Goal: Information Seeking & Learning: Compare options

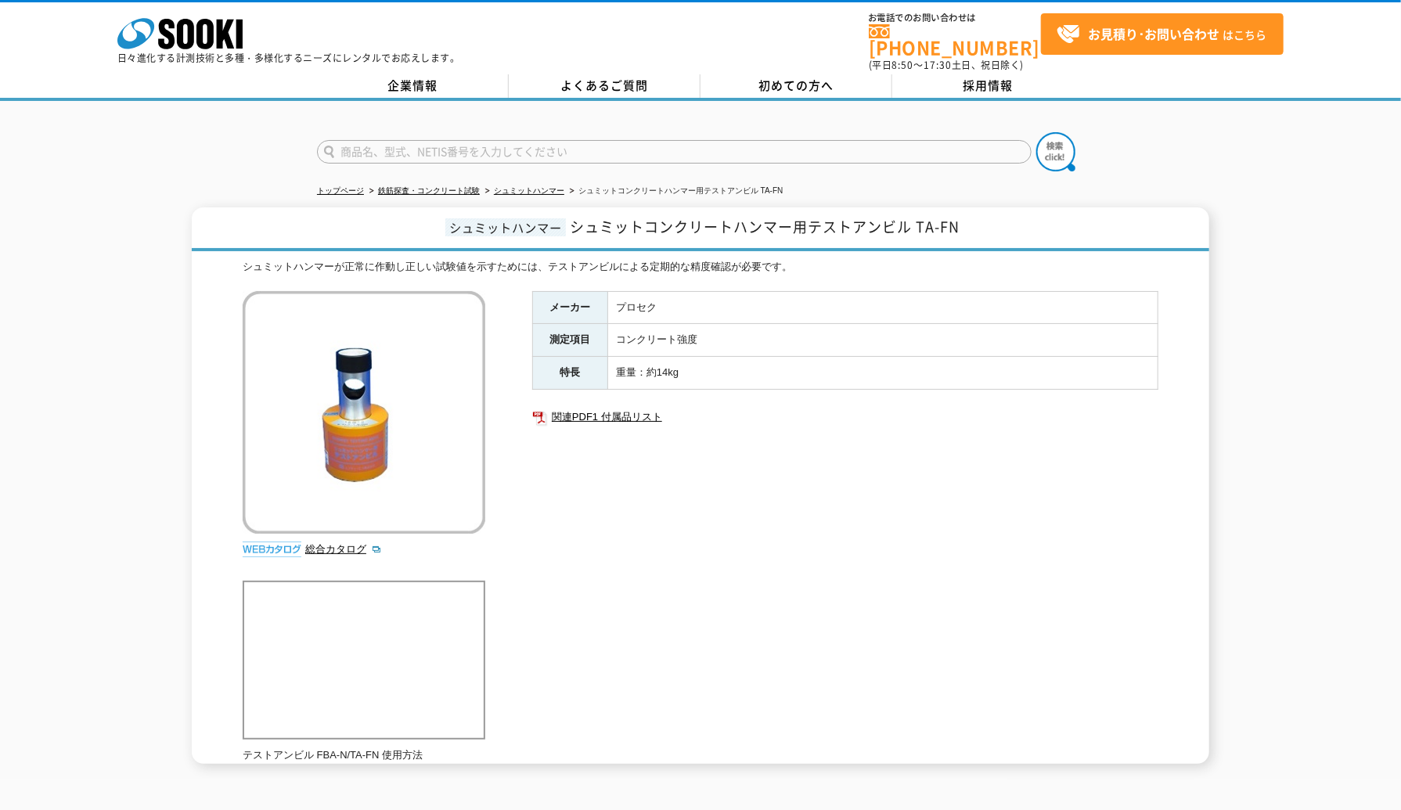
click at [409, 149] on input "text" at bounding box center [674, 151] width 715 height 23
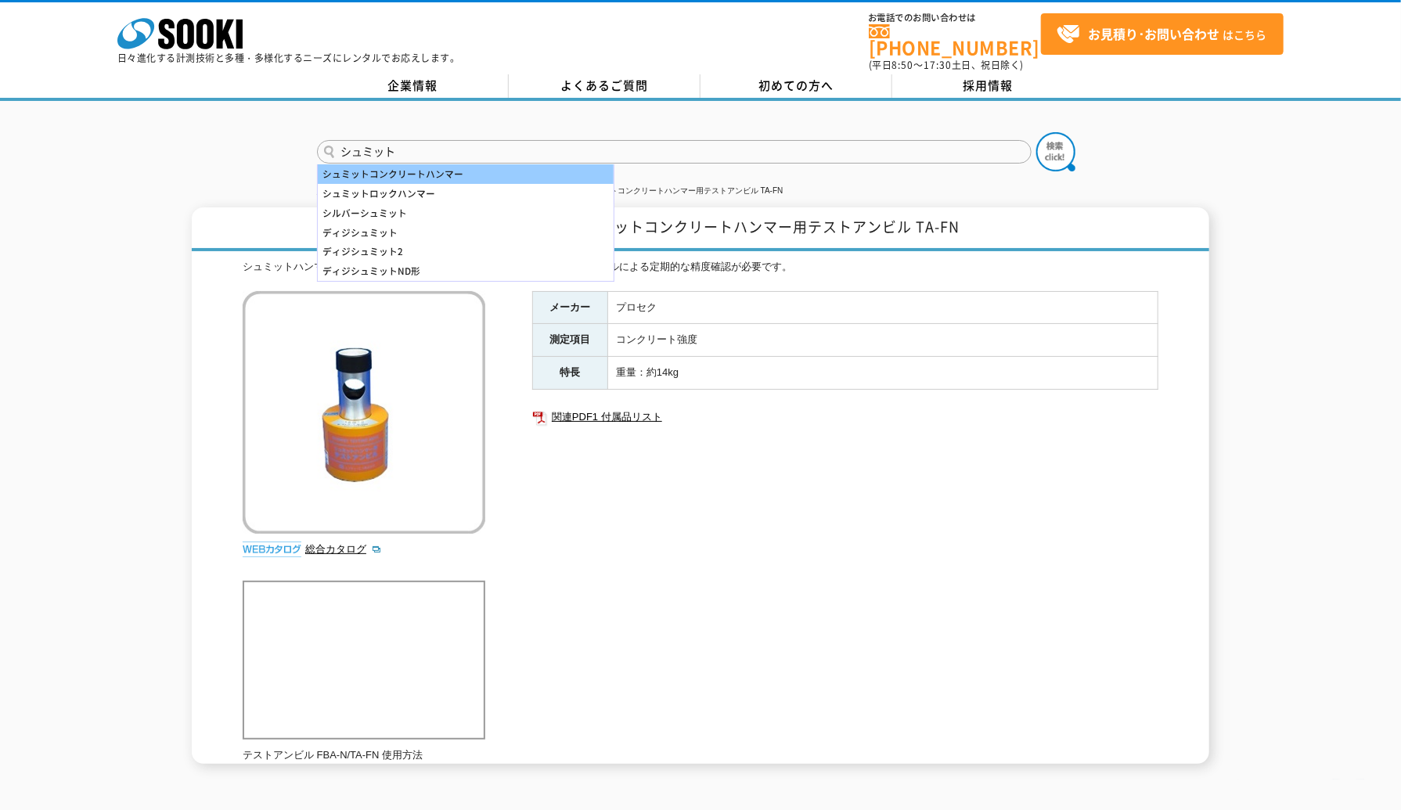
click at [422, 164] on div "シュミットコンクリートハンマー" at bounding box center [466, 174] width 296 height 20
type input "シュミットコンクリートハンマー"
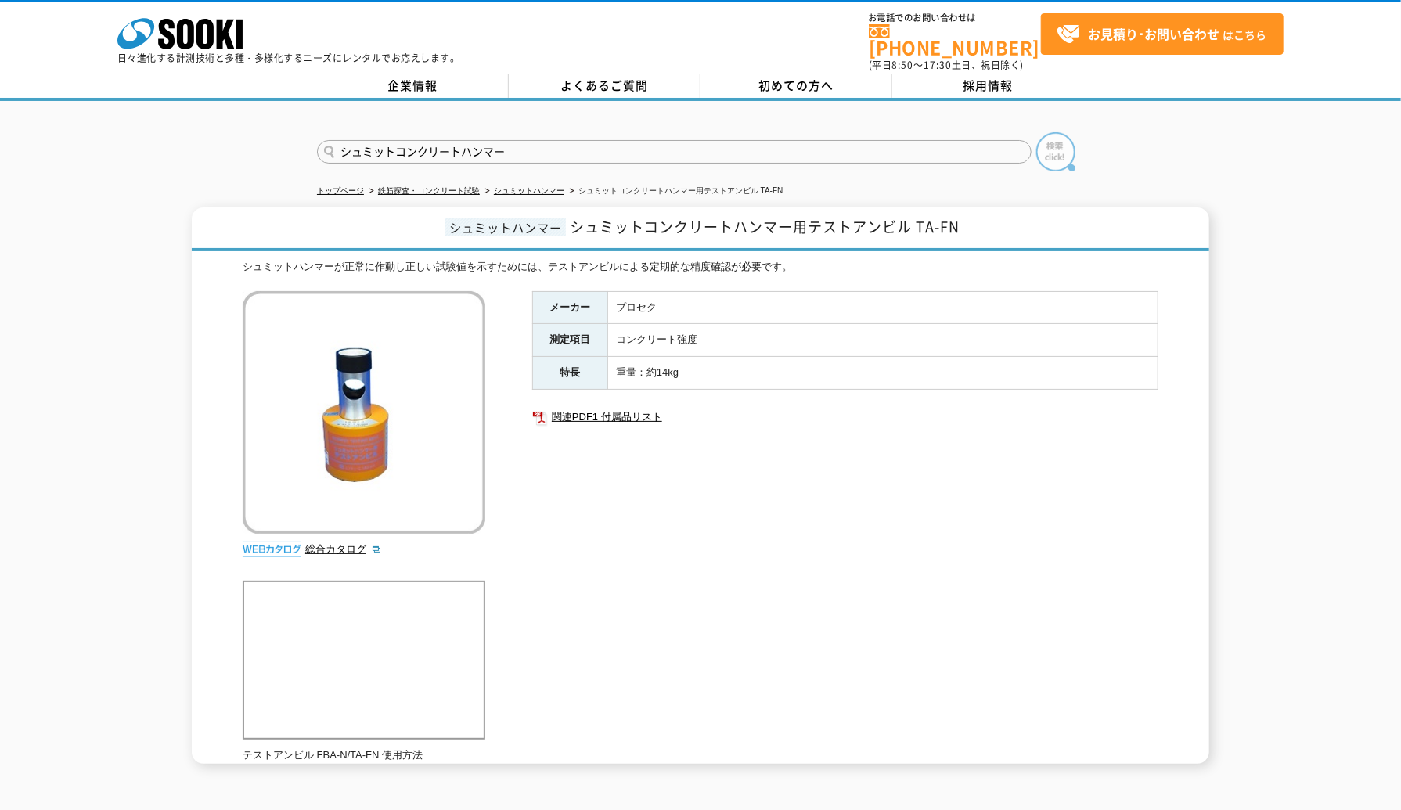
click at [1046, 143] on img at bounding box center [1056, 151] width 39 height 39
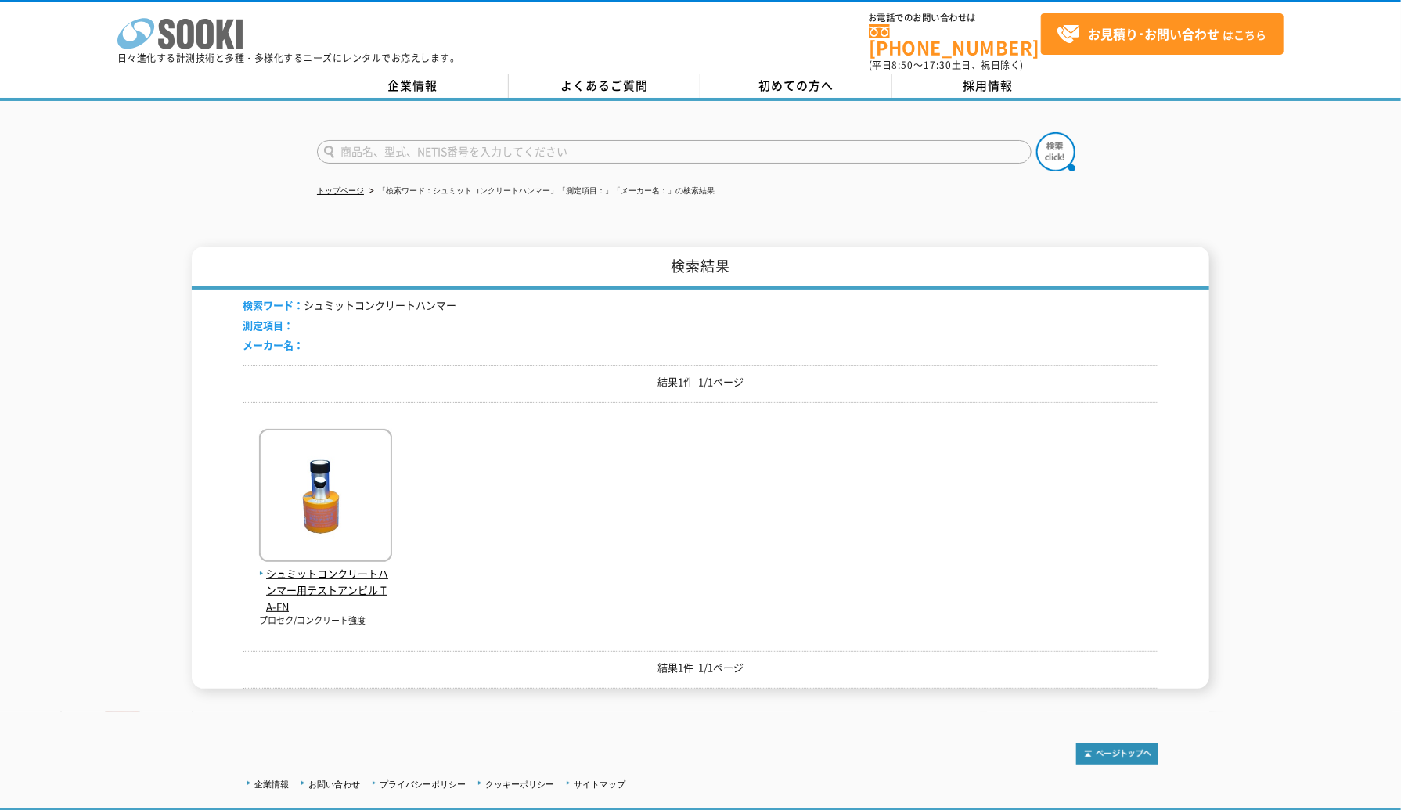
click at [177, 43] on icon "株式会社 ソーキ" at bounding box center [179, 33] width 125 height 31
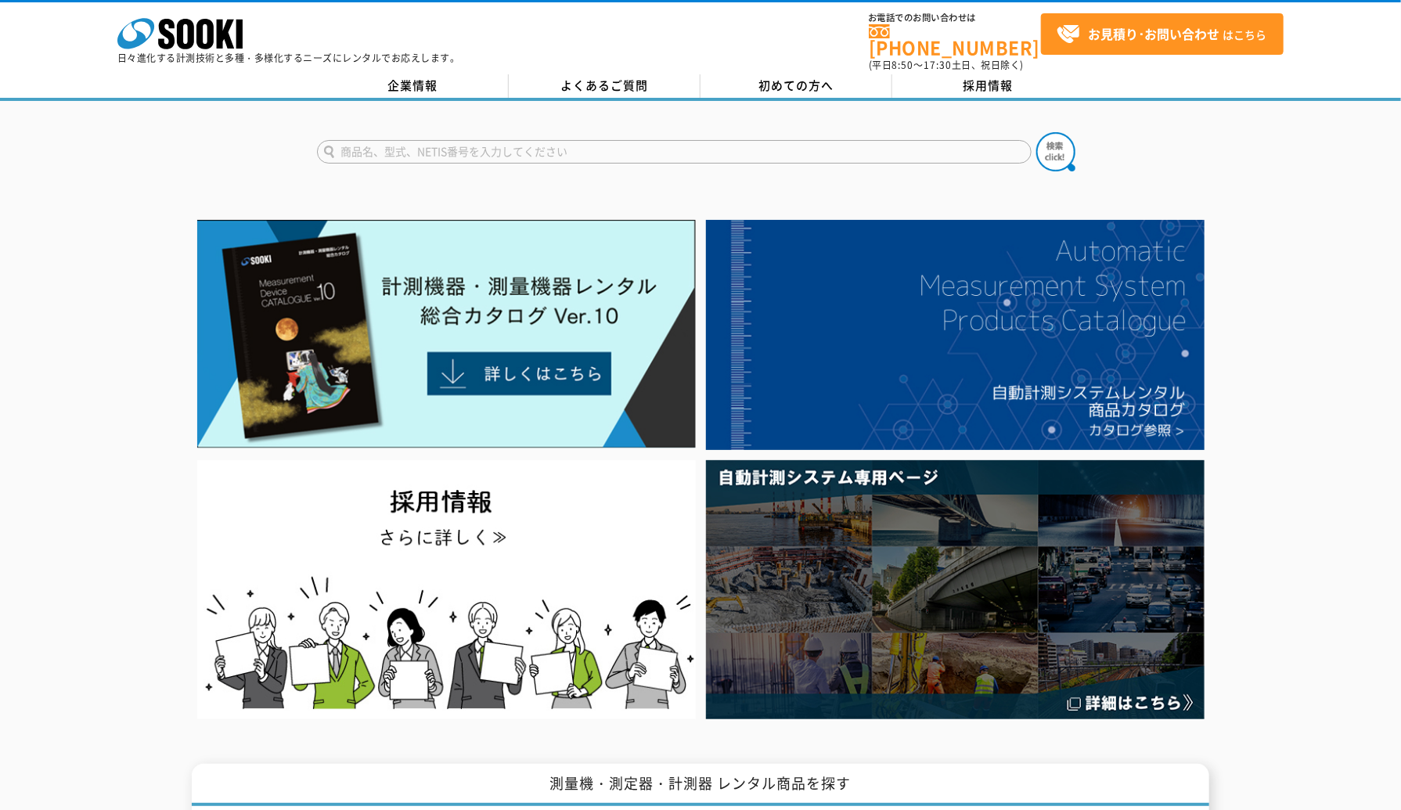
click at [481, 140] on input "text" at bounding box center [674, 151] width 715 height 23
type input "LivePrint-N"
click at [1037, 132] on button at bounding box center [1056, 151] width 39 height 39
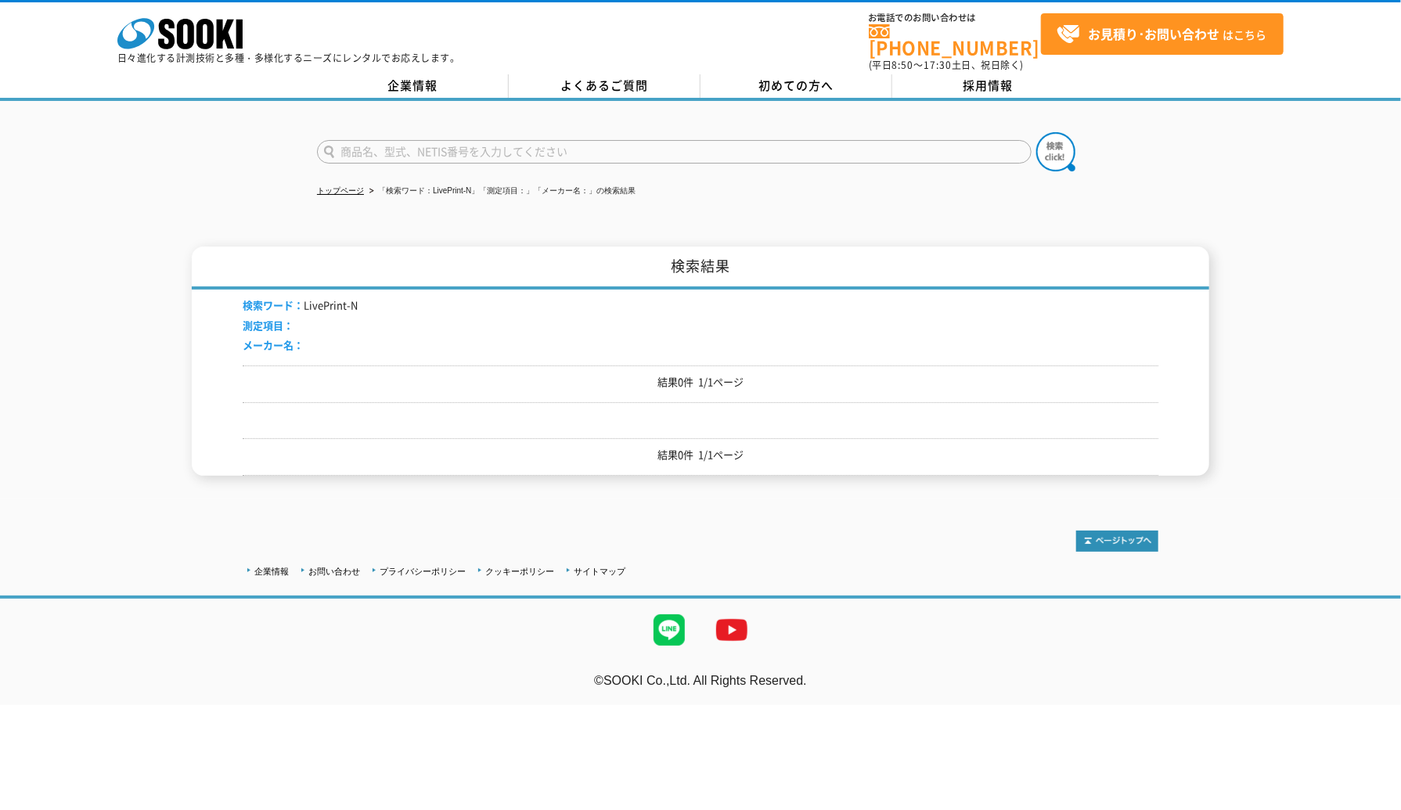
click at [431, 140] on input "text" at bounding box center [674, 151] width 715 height 23
type input "シュミット"
click at [1037, 132] on button at bounding box center [1056, 151] width 39 height 39
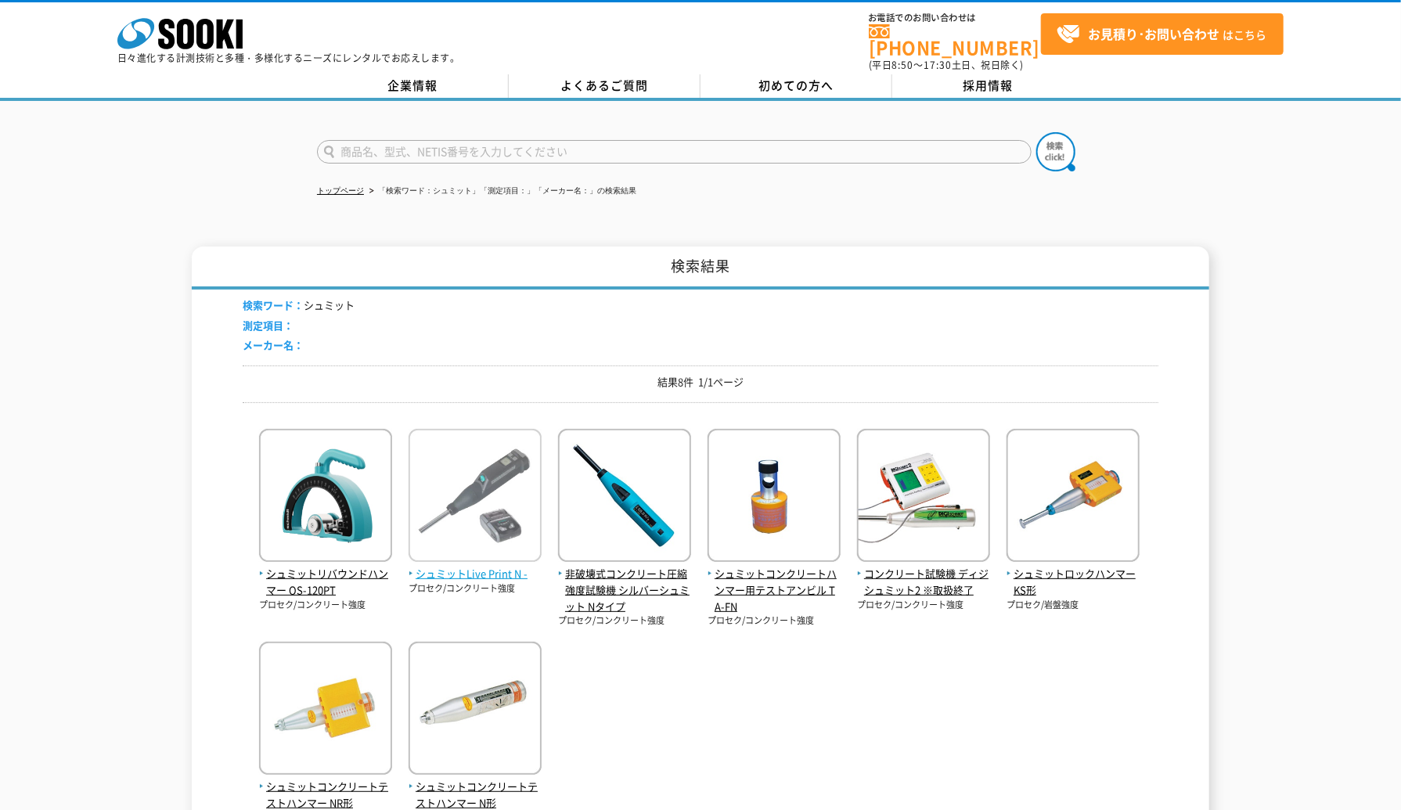
click at [483, 570] on span "シュミットLive Print N -" at bounding box center [475, 574] width 133 height 16
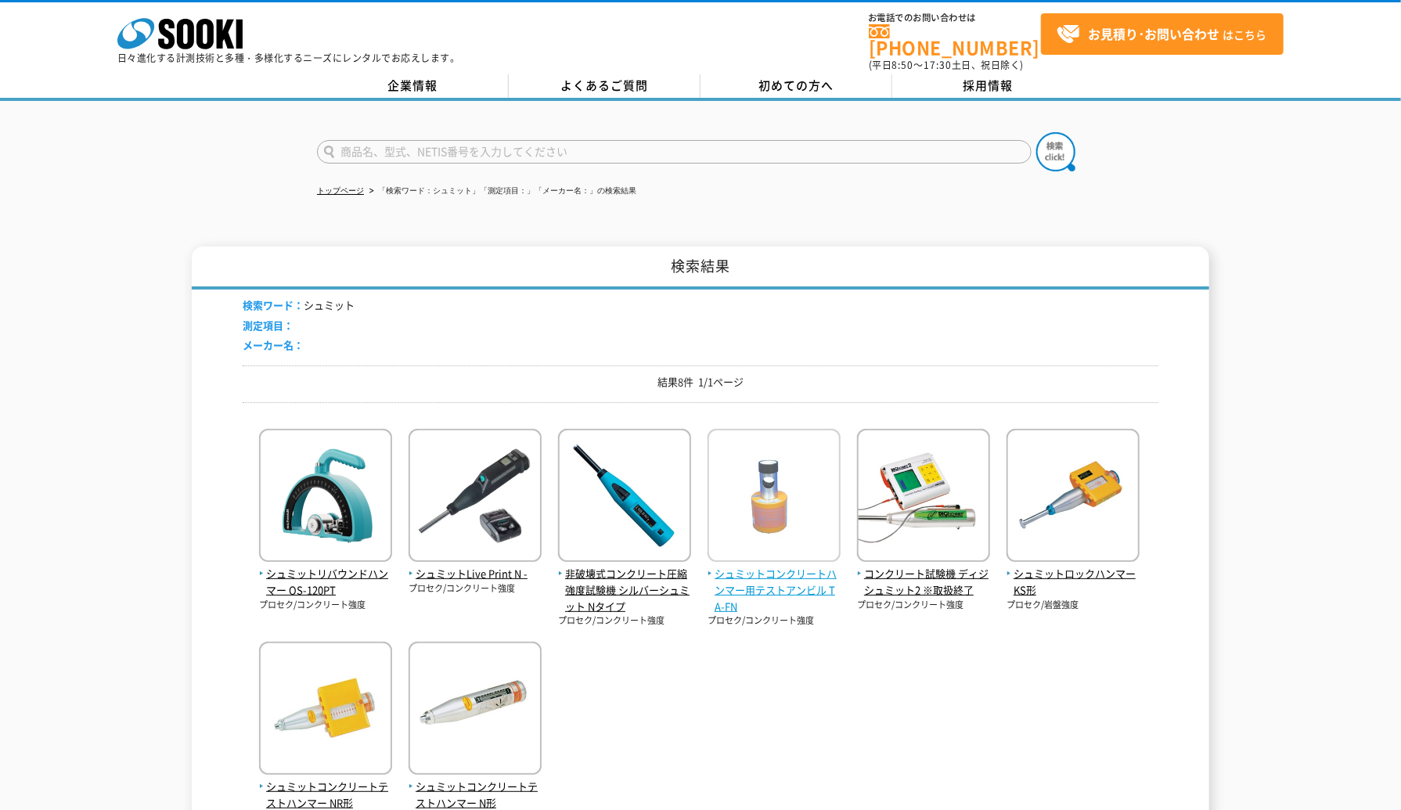
click at [792, 585] on span "シュミットコンクリートハンマー用テストアンビル TA-FN" at bounding box center [774, 590] width 133 height 49
click at [1035, 641] on div "シュミットリバウンドハンマー OS-120PT プロセク/コンクリート強度 シュミットLive Print N -" at bounding box center [701, 619] width 916 height 409
click at [1268, 299] on div "検索結果 検索ワード： シュミット 測定項目： メーカー名： 結果8件 1/1ページ シュミットリバウンドハンマー OS-120PT プロセク/コンクリート強度" at bounding box center [700, 566] width 1401 height 639
click at [1215, 256] on div "検索結果 検索ワード： シュミット 測定項目： メーカー名： 結果8件 1/1ページ シュミットリバウンドハンマー OS-120PT プロセク/コンクリート強度" at bounding box center [700, 566] width 1401 height 639
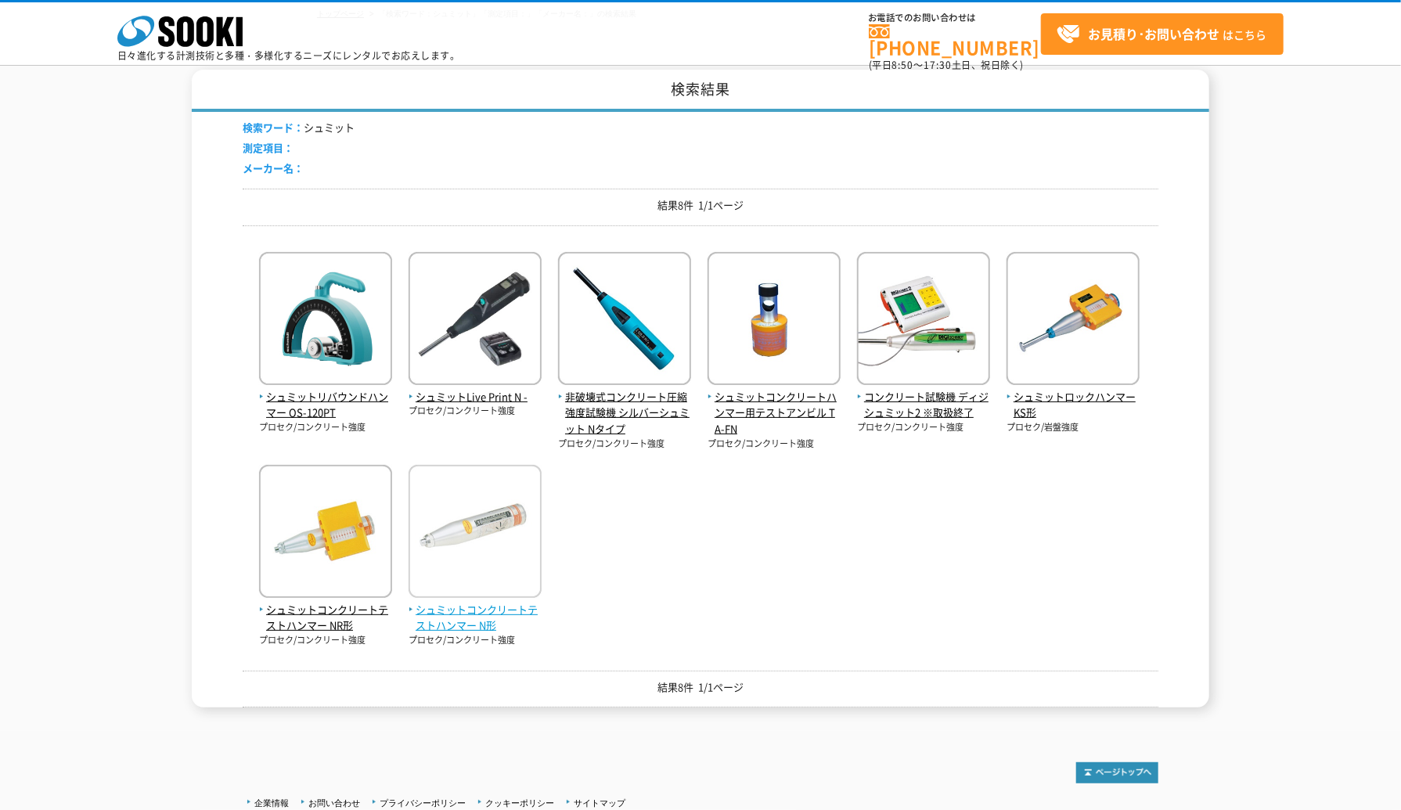
scroll to position [130, 0]
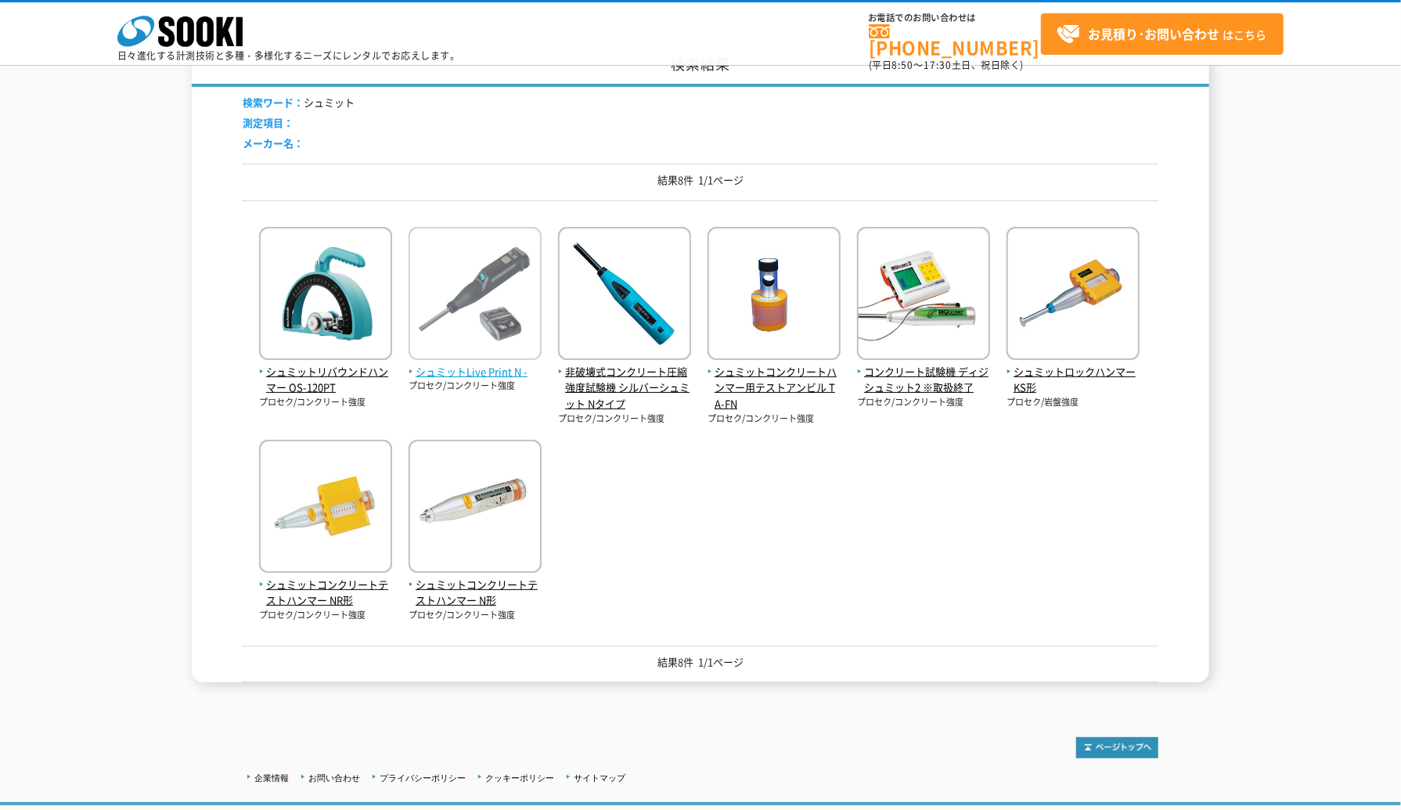
click at [484, 370] on span "シュミットLive Print N -" at bounding box center [475, 372] width 133 height 16
click at [499, 372] on span "シュミットLive Print N -" at bounding box center [475, 372] width 133 height 16
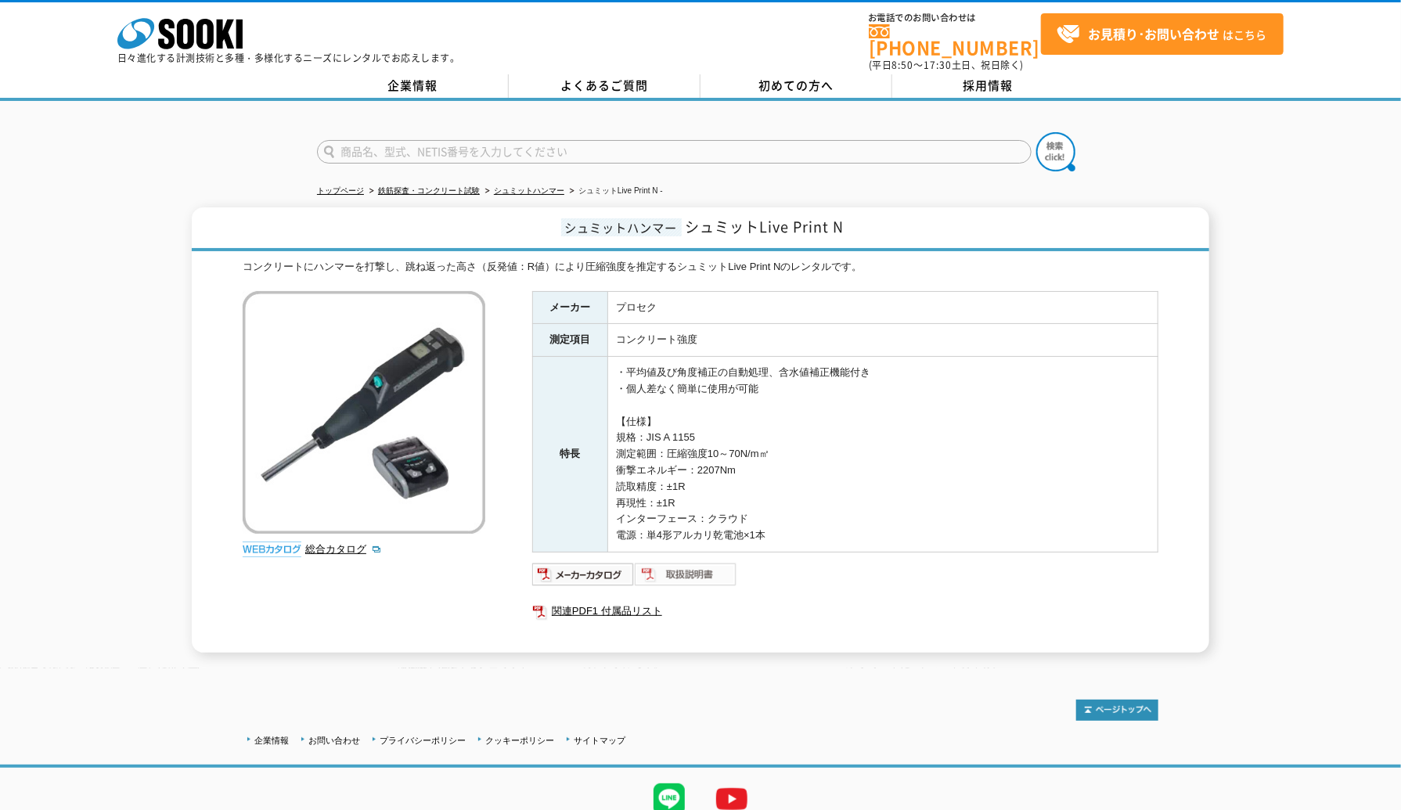
click at [659, 563] on img at bounding box center [686, 574] width 103 height 25
click at [598, 563] on img at bounding box center [583, 574] width 103 height 25
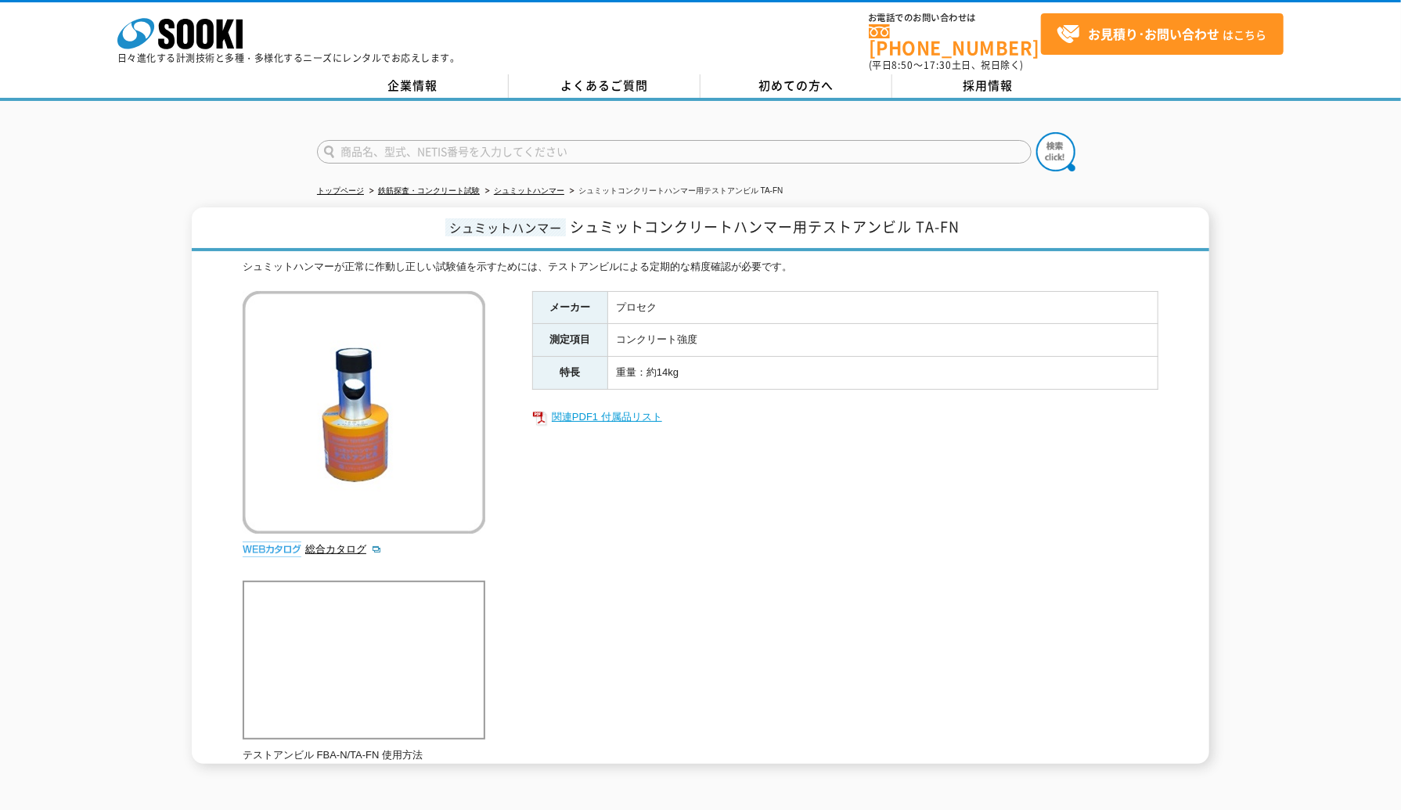
click at [587, 407] on link "関連PDF1 付属品リスト" at bounding box center [845, 417] width 626 height 20
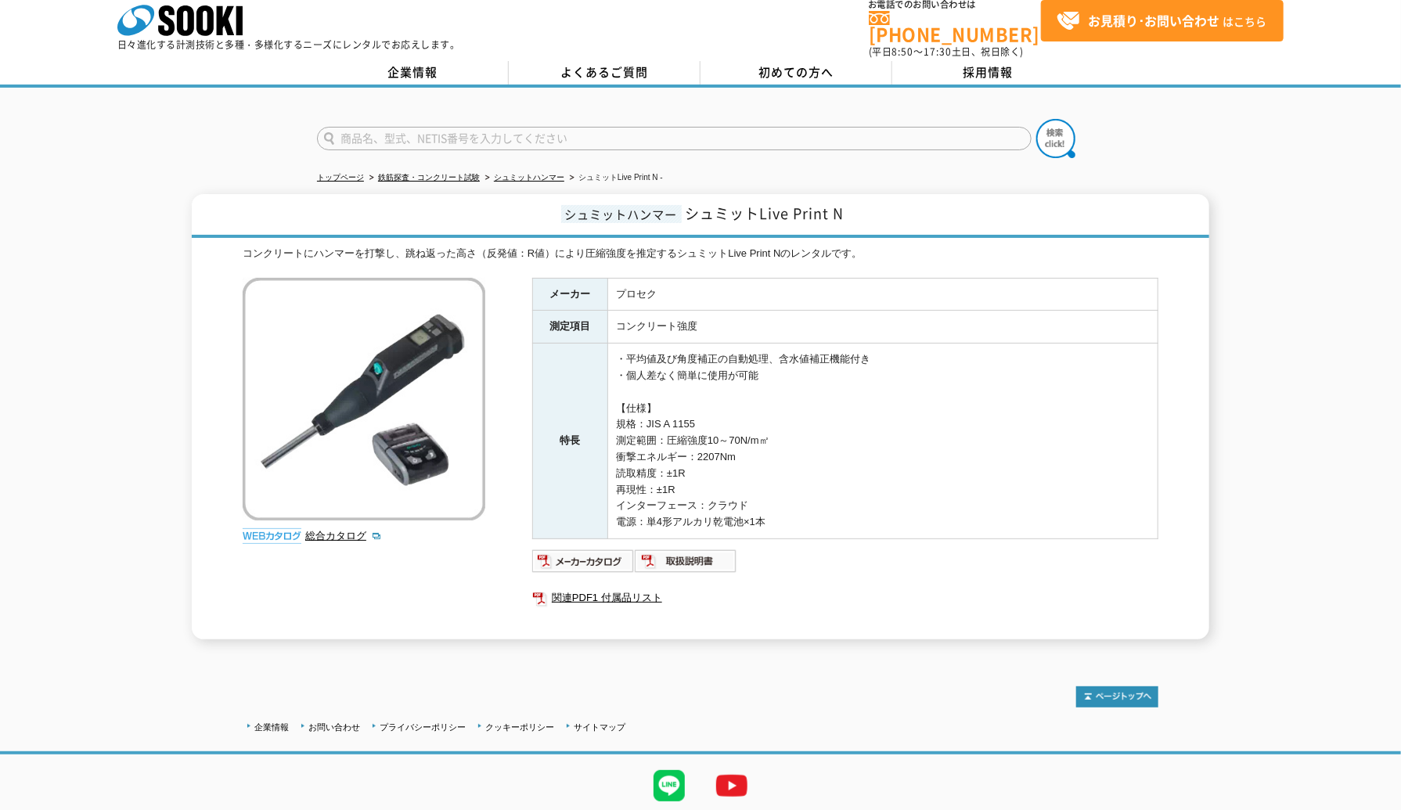
scroll to position [53, 0]
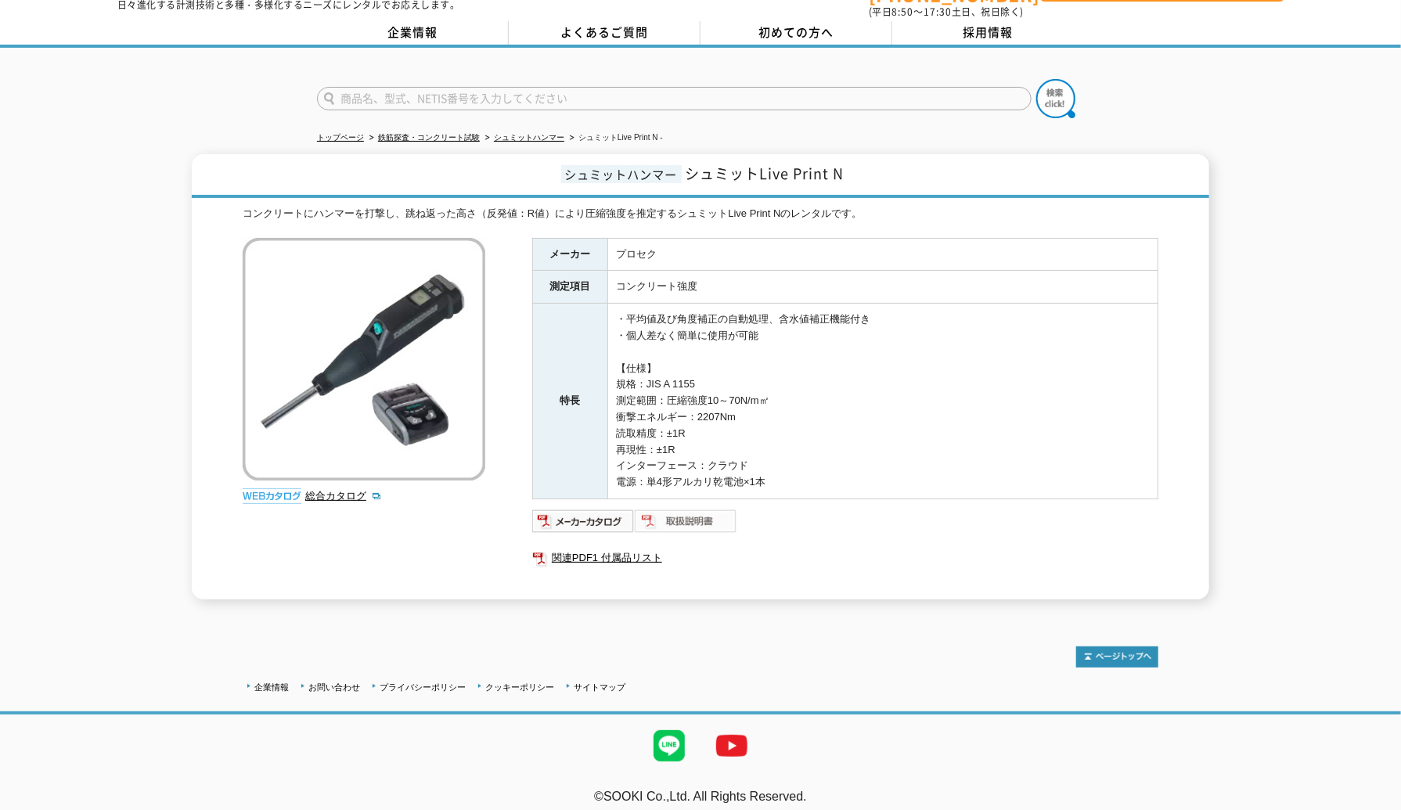
click at [669, 509] on img at bounding box center [686, 521] width 103 height 25
click at [613, 548] on link "関連PDF1 付属品リスト" at bounding box center [845, 558] width 626 height 20
click at [503, 133] on link "シュミットハンマー" at bounding box center [529, 137] width 70 height 9
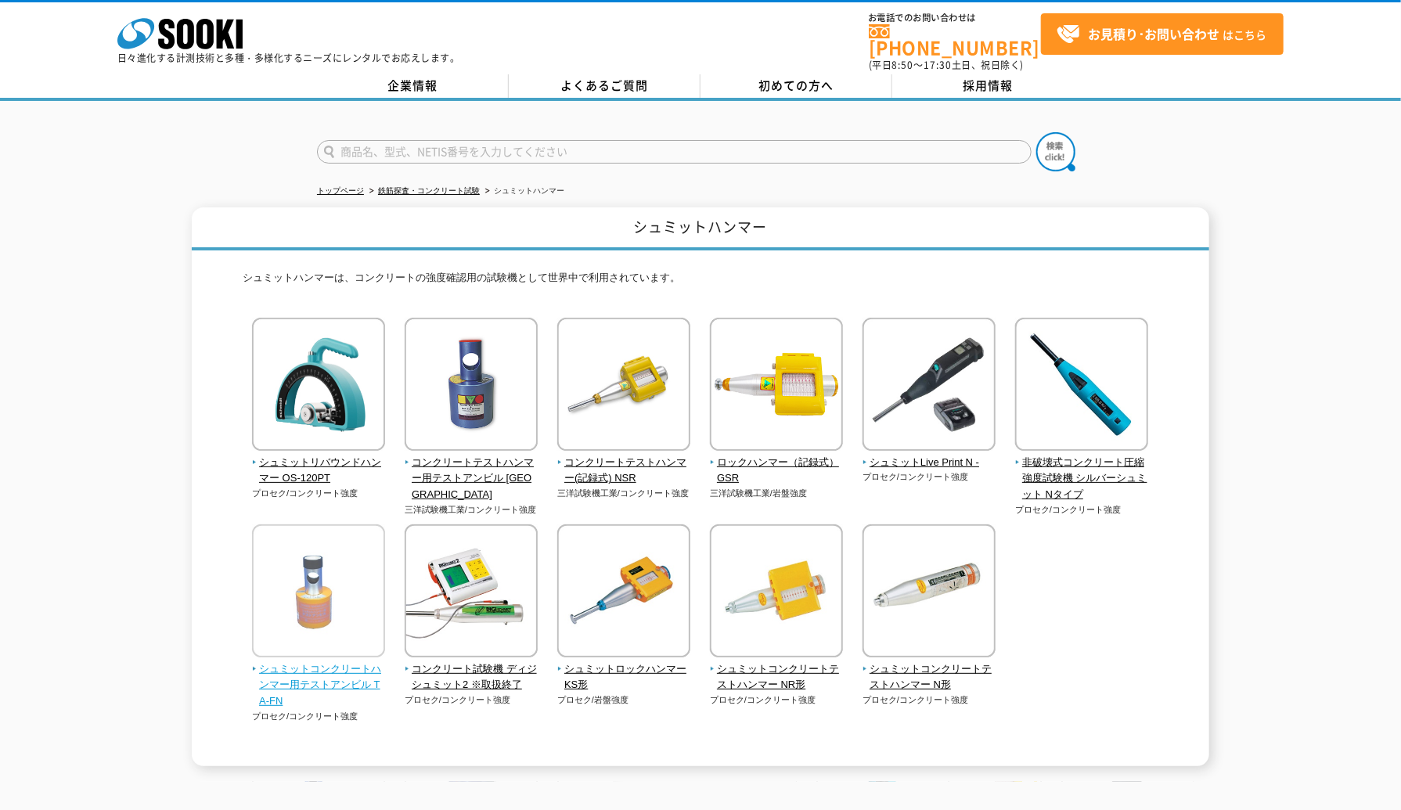
click at [355, 662] on span "シュミットコンクリートハンマー用テストアンビル TA-FN" at bounding box center [319, 686] width 134 height 49
click at [321, 676] on span "シュミットコンクリートハンマー用テストアンビル TA-FN" at bounding box center [319, 686] width 134 height 49
click at [889, 455] on span "シュミットLive Print N -" at bounding box center [930, 463] width 134 height 16
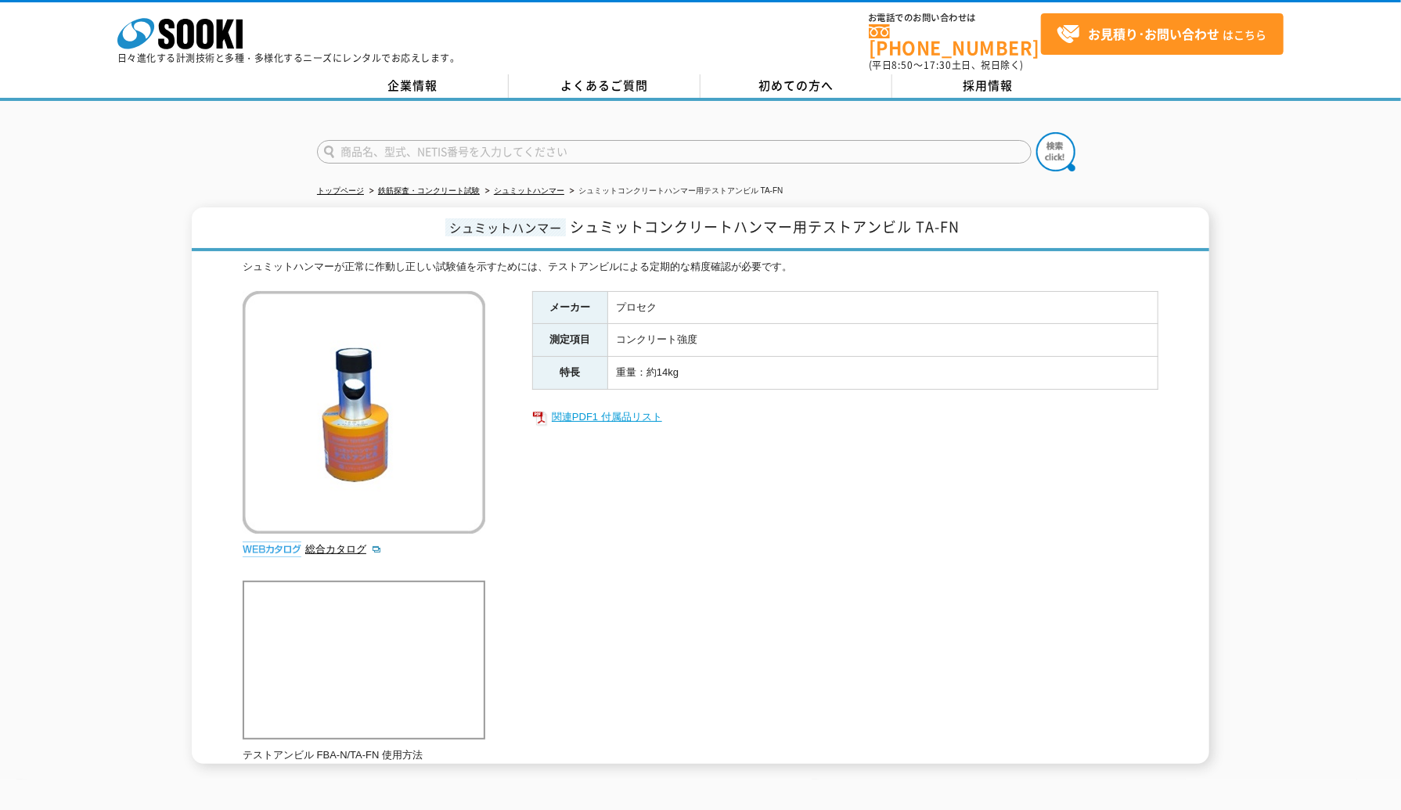
click at [601, 407] on link "関連PDF1 付属品リスト" at bounding box center [845, 417] width 626 height 20
click at [813, 259] on div "シュミットハンマーが正常に作動し正しい試験値を示すためには、テストアンビルによる定期的な精度確認が必要です。" at bounding box center [701, 267] width 916 height 16
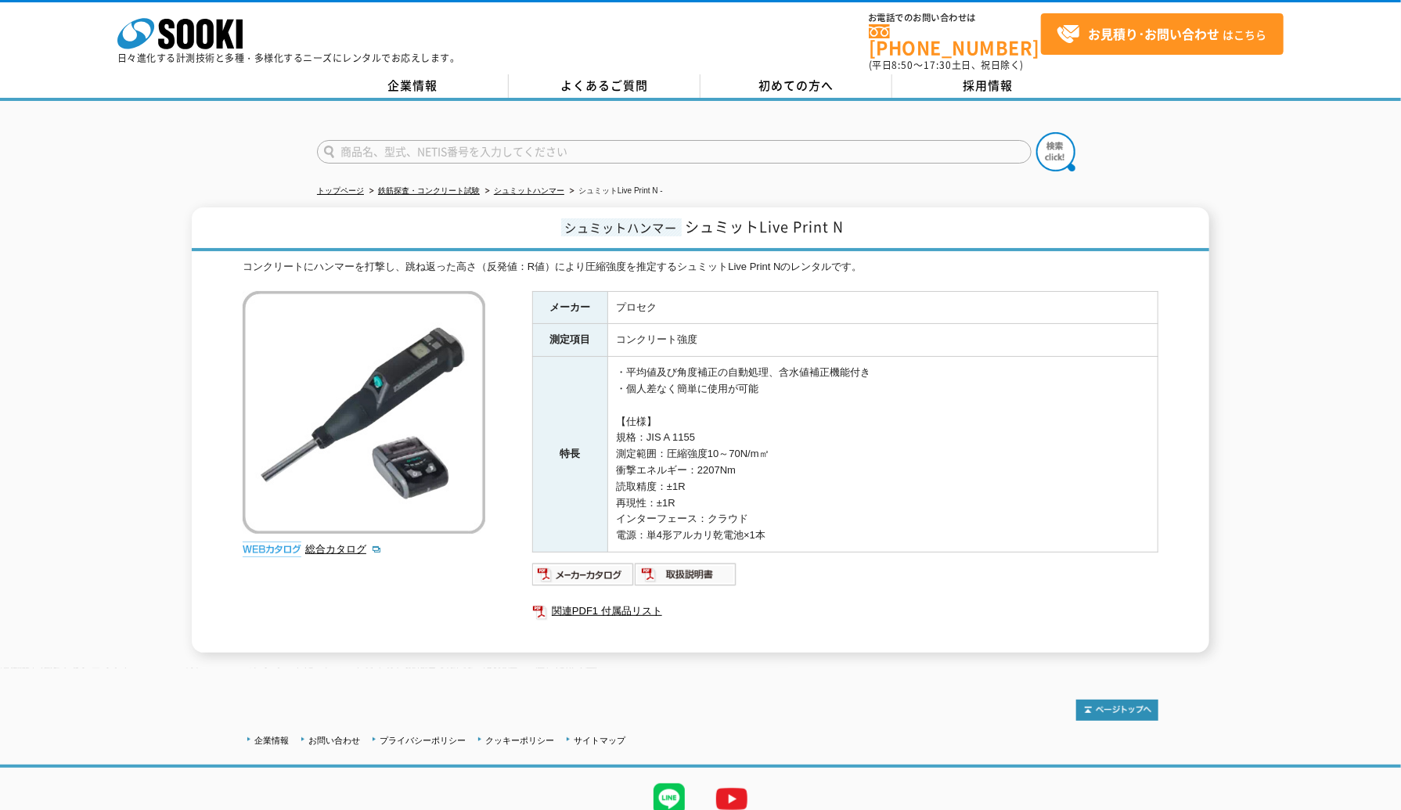
click at [379, 140] on input "text" at bounding box center [674, 151] width 715 height 23
type input "商品名、型式、NETIS番号を入力してください"
click at [411, 186] on link "鉄筋探査・コンクリート試験" at bounding box center [429, 190] width 102 height 9
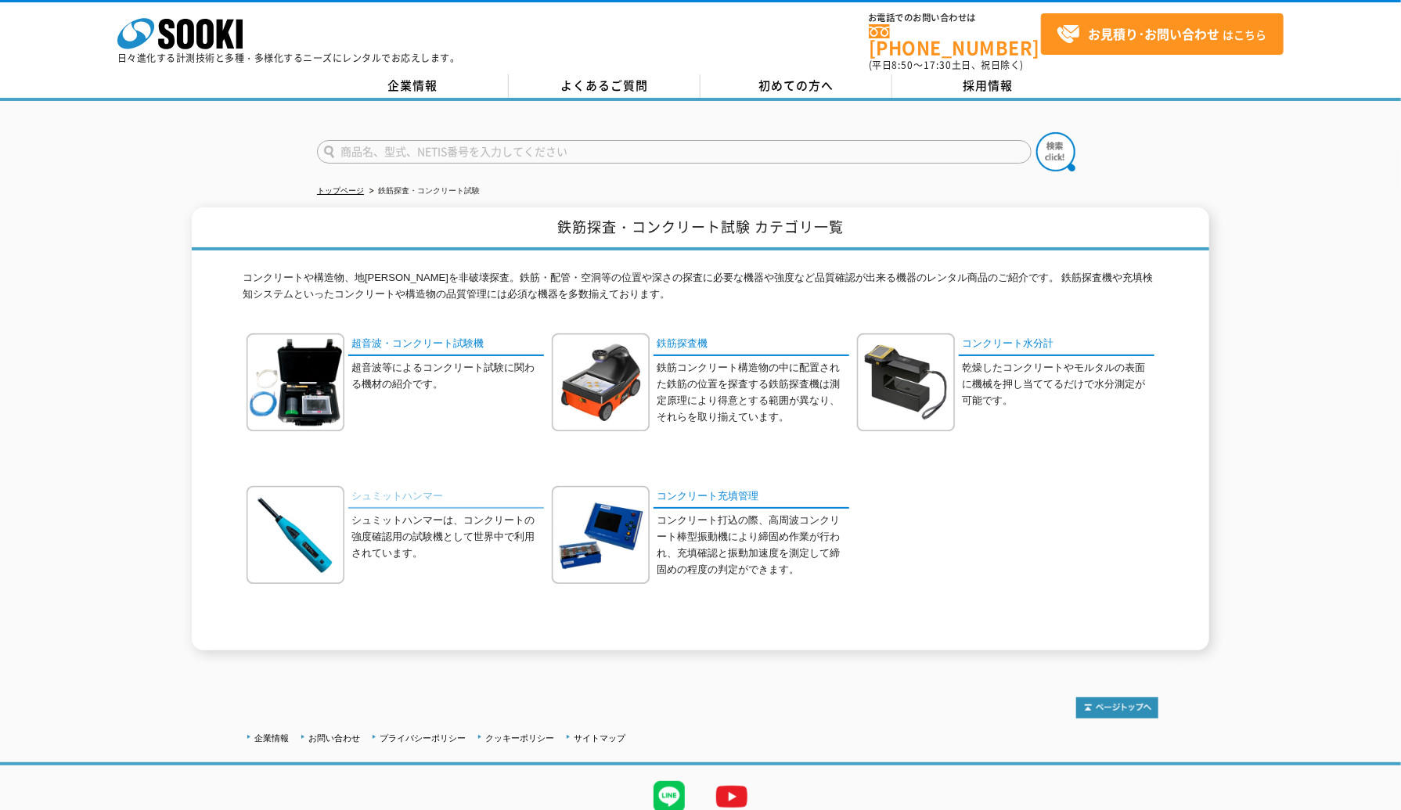
click at [434, 486] on link "シュミットハンマー" at bounding box center [446, 497] width 196 height 23
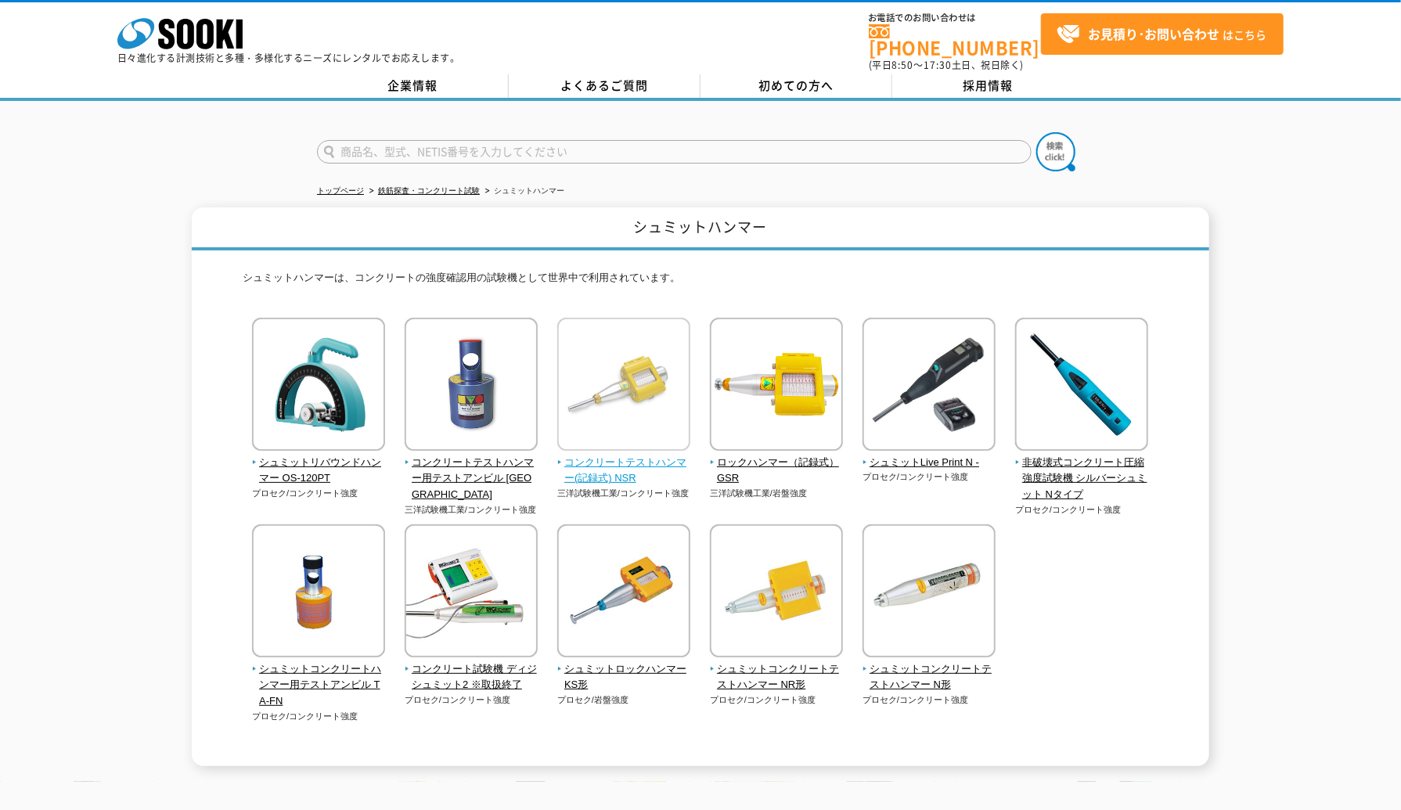
click at [639, 455] on span "コンクリートテストハンマー(記録式) NSR" at bounding box center [624, 471] width 134 height 33
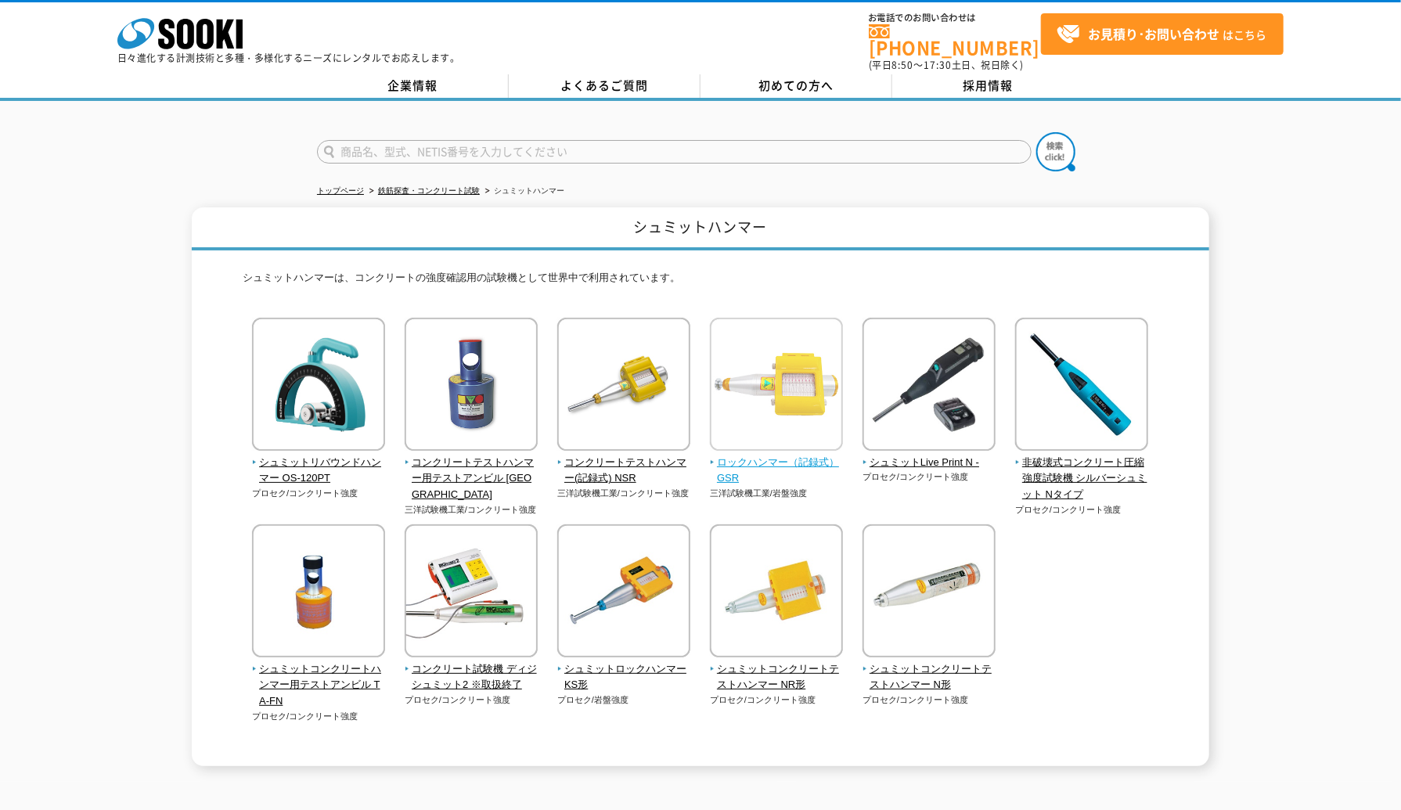
click at [798, 455] on span "ロックハンマー（記録式） GSR" at bounding box center [777, 471] width 134 height 33
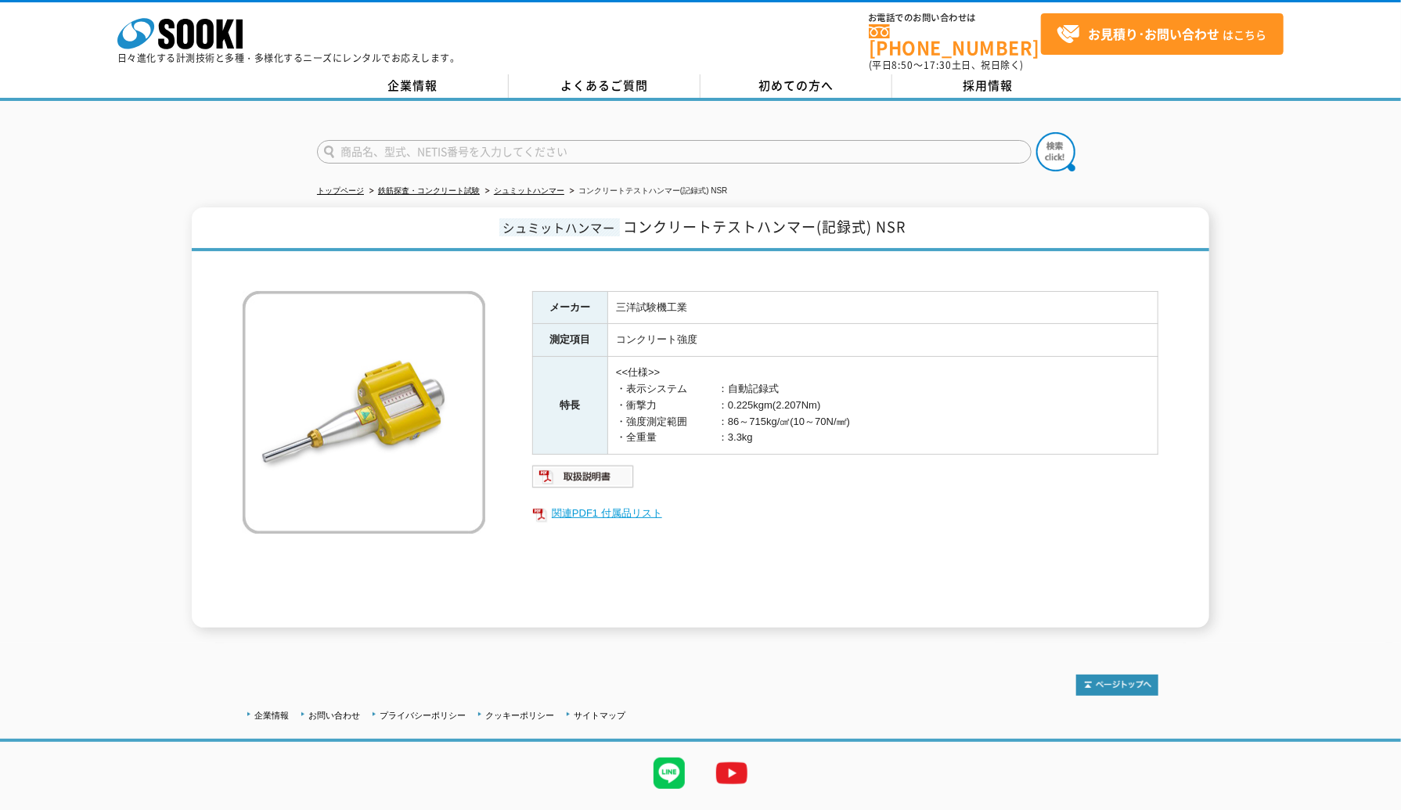
click at [586, 503] on link "関連PDF1 付属品リスト" at bounding box center [845, 513] width 626 height 20
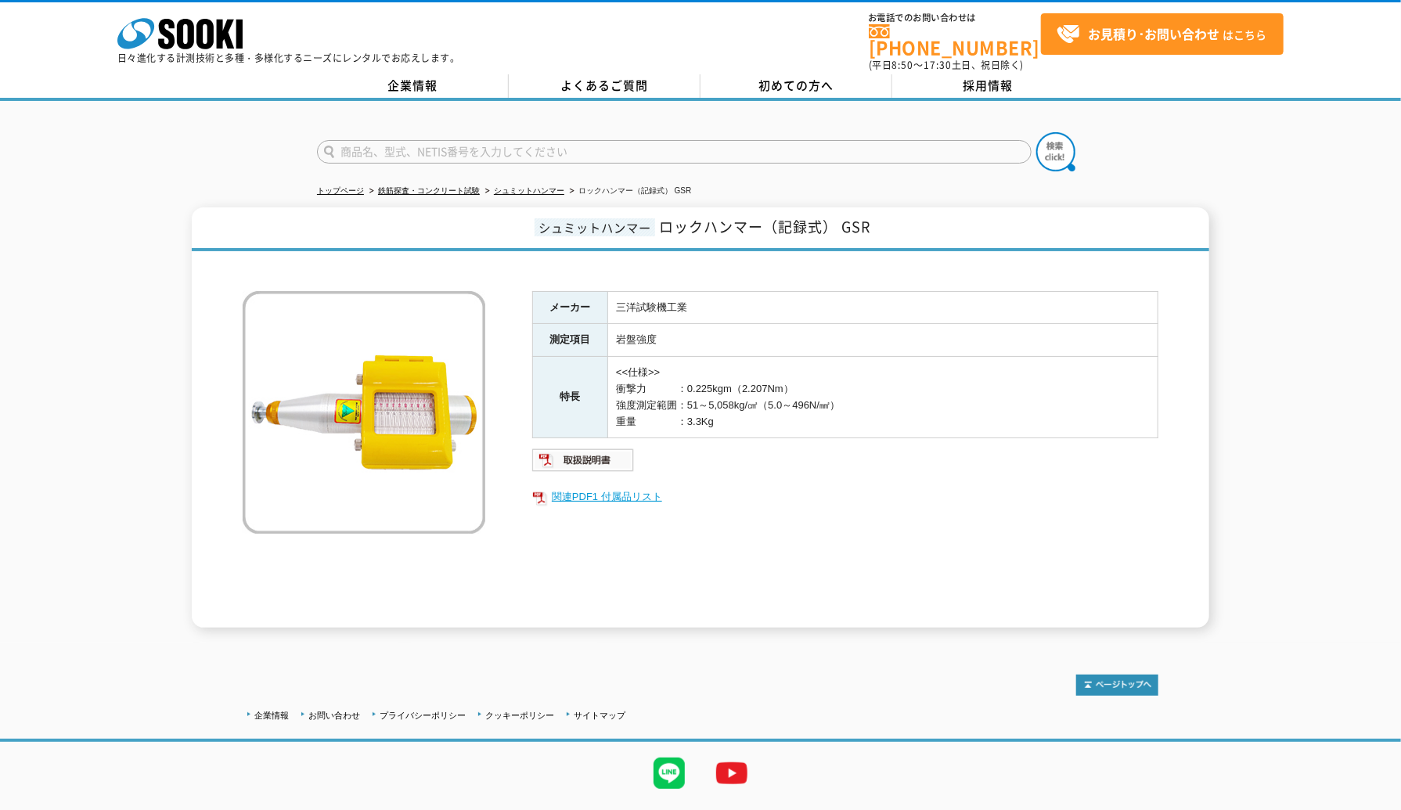
click at [576, 489] on link "関連PDF1 付属品リスト" at bounding box center [845, 497] width 626 height 20
click at [517, 186] on link "シュミットハンマー" at bounding box center [529, 190] width 70 height 9
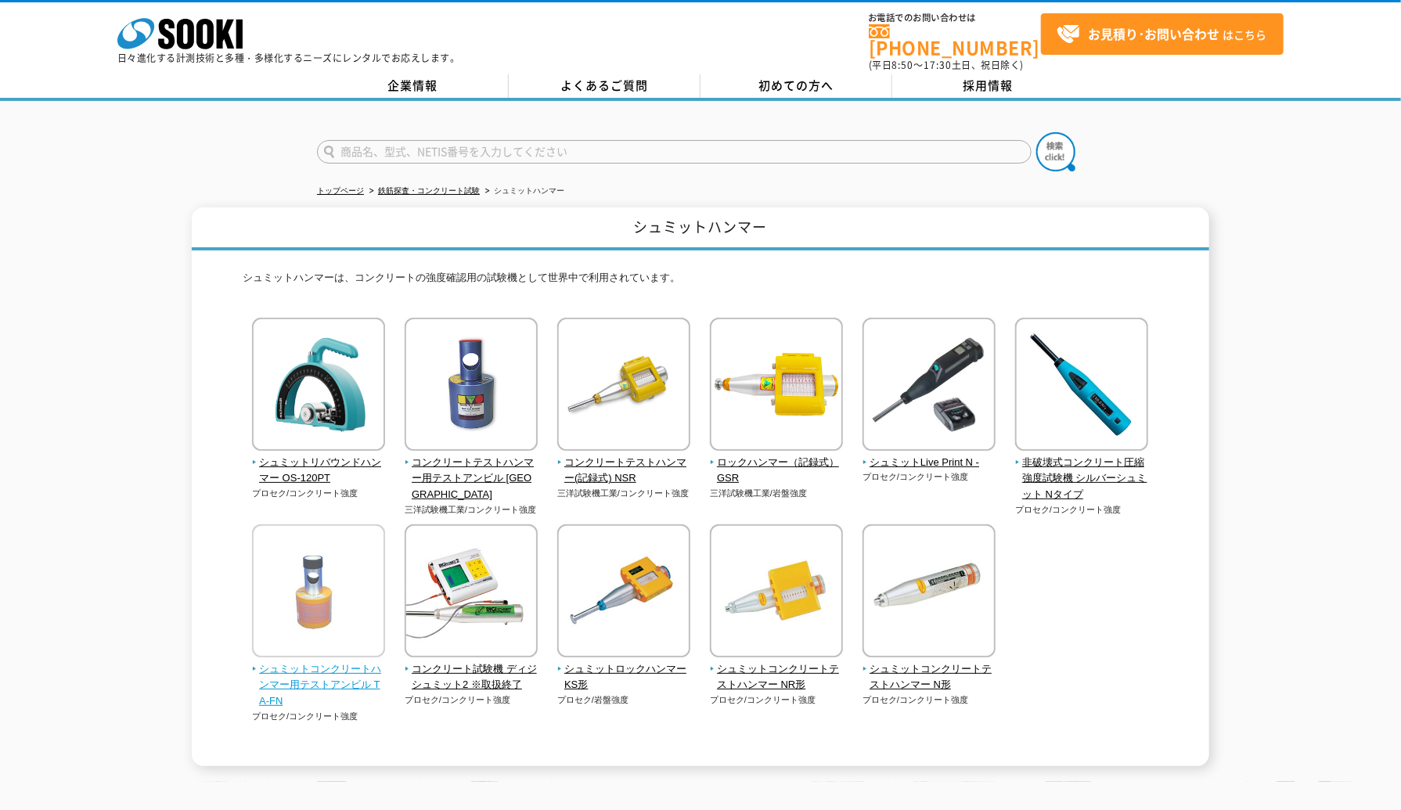
click at [366, 669] on span "シュミットコンクリートハンマー用テストアンビル TA-FN" at bounding box center [319, 686] width 134 height 49
click at [914, 455] on span "シュミットLive Print N -" at bounding box center [930, 463] width 134 height 16
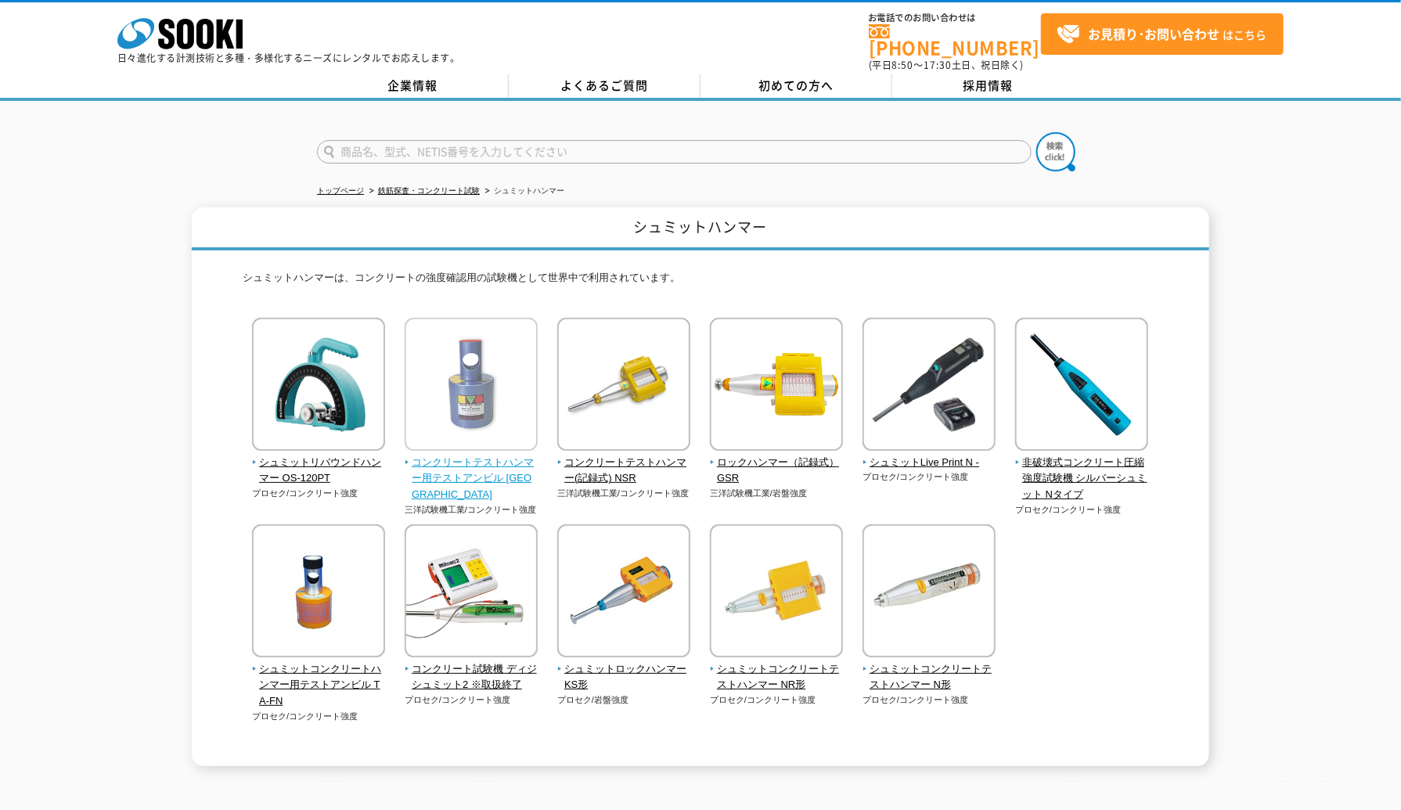
click at [498, 459] on span "コンクリートテストハンマー用テストアンビル [GEOGRAPHIC_DATA]" at bounding box center [472, 479] width 134 height 49
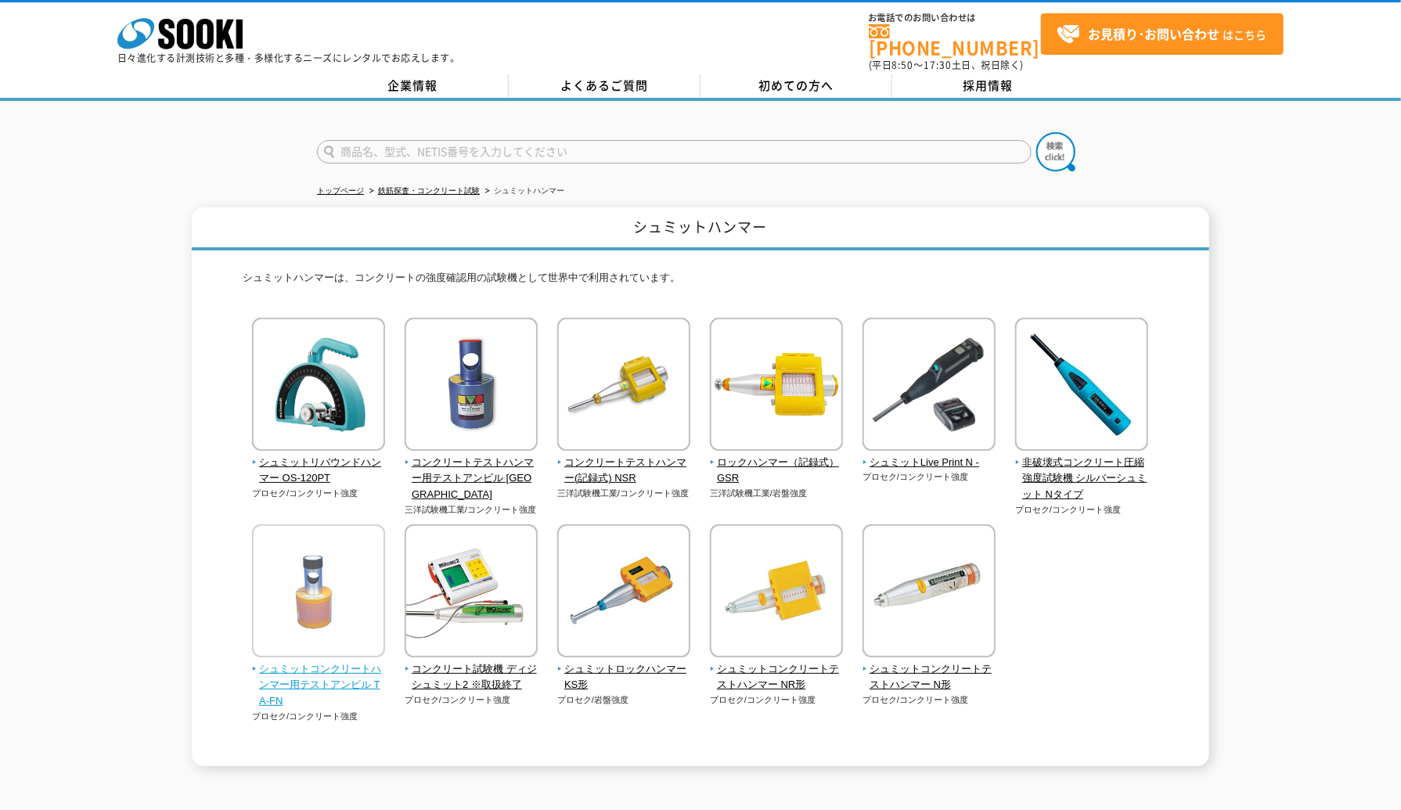
click at [326, 662] on span "シュミットコンクリートハンマー用テストアンビル TA-FN" at bounding box center [319, 686] width 134 height 49
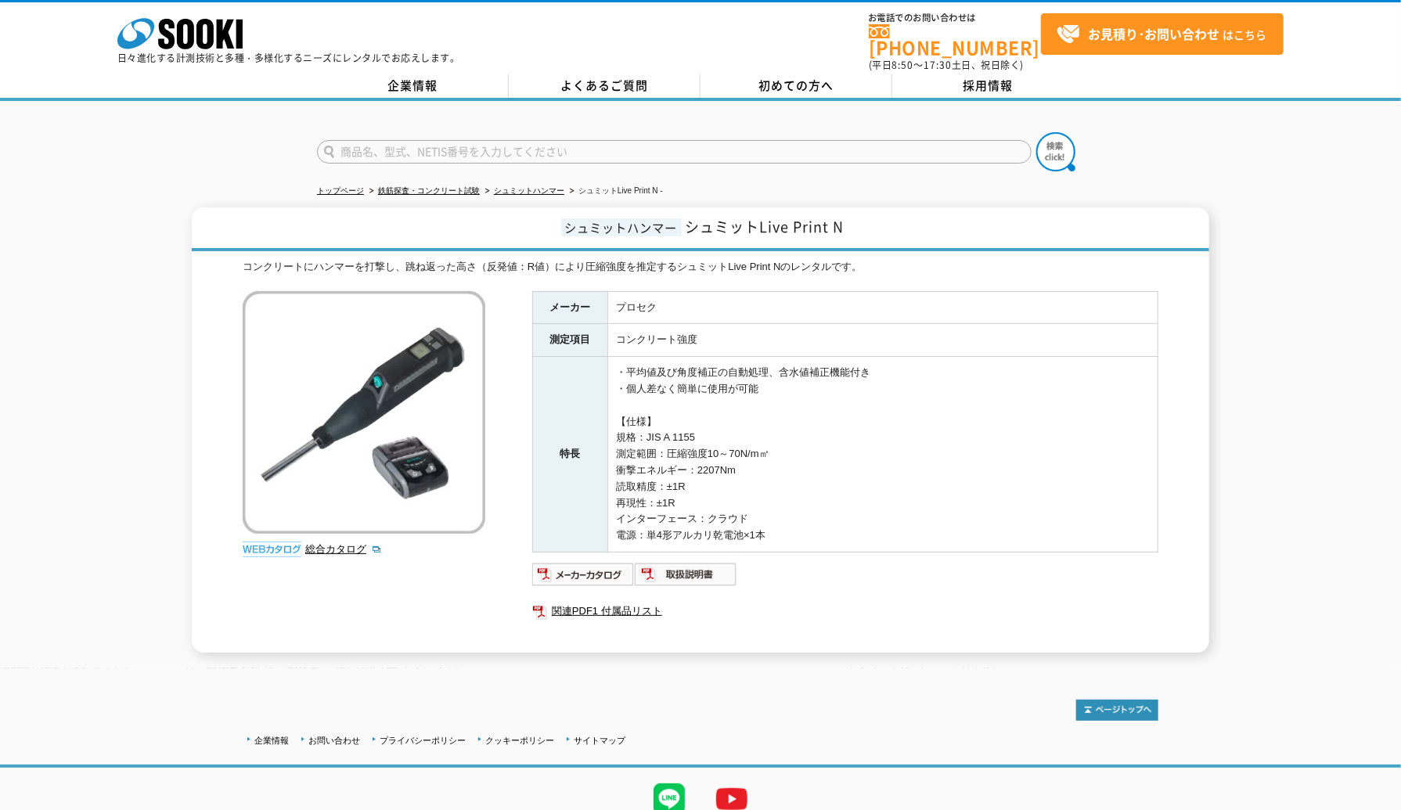
click at [770, 519] on td "・平均値及び角度補正の自動処理、含水値補正機能付き ・個人差なく簡単に使用が可能 【仕様】 規格：JIS A [DATE] 測定範囲：圧縮強度10～70N/m…" at bounding box center [883, 455] width 550 height 196
click at [669, 563] on img at bounding box center [686, 574] width 103 height 25
drag, startPoint x: 618, startPoint y: 359, endPoint x: 777, endPoint y: 380, distance: 159.5
click at [777, 380] on td "・平均値及び角度補正の自動処理、含水値補正機能付き ・個人差なく簡単に使用が可能 【仕様】 規格：JIS A [DATE] 測定範囲：圧縮強度10～70N/m…" at bounding box center [883, 455] width 550 height 196
click at [777, 384] on td "・平均値及び角度補正の自動処理、含水値補正機能付き ・個人差なく簡単に使用が可能 【仕様】 規格：JIS A [DATE] 測定範囲：圧縮強度10～70N/m…" at bounding box center [883, 455] width 550 height 196
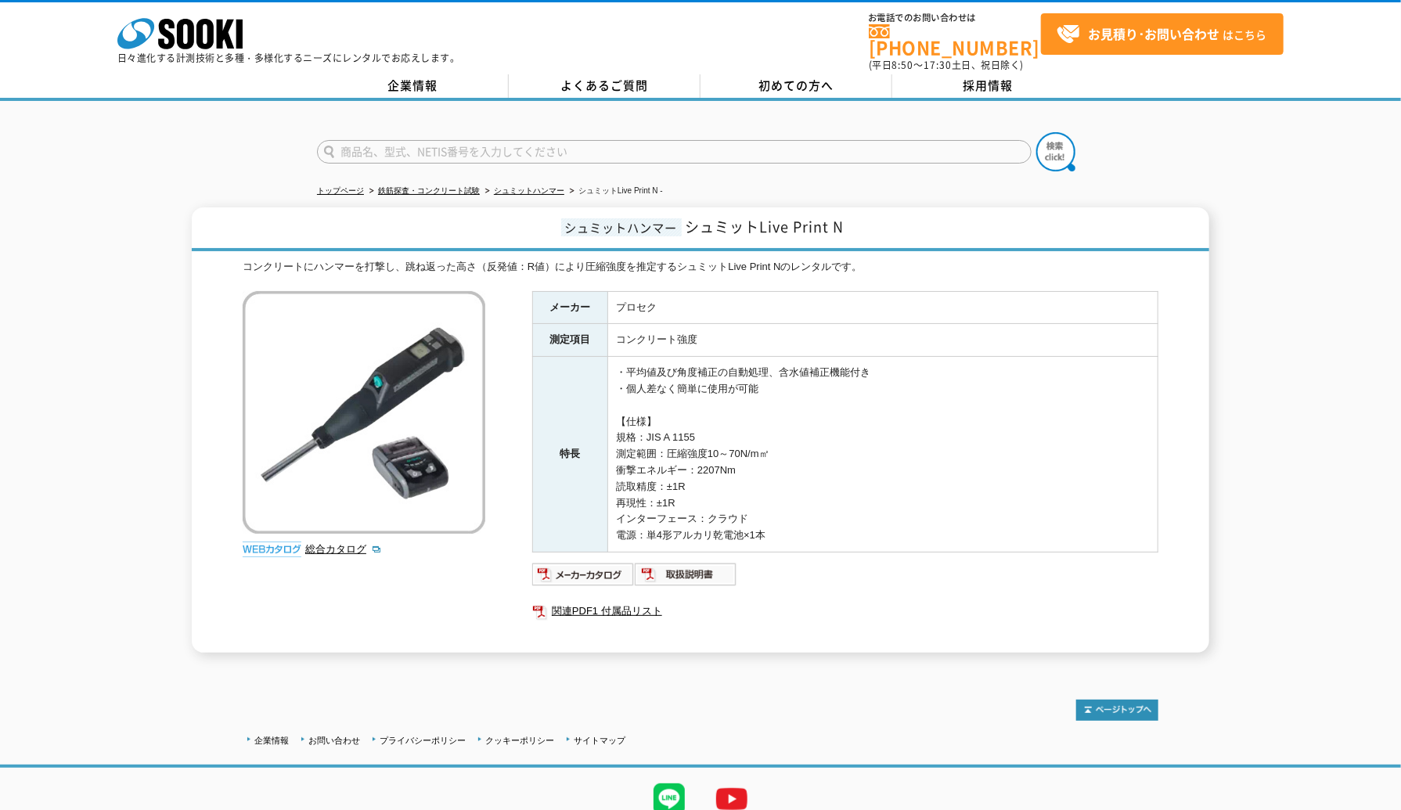
click at [594, 150] on input "text" at bounding box center [674, 151] width 715 height 23
type input "商品名、型式、NETIS番号を入力してください"
click at [612, 601] on link "関連PDF1 付属品リスト" at bounding box center [845, 611] width 626 height 20
click at [658, 563] on img at bounding box center [686, 574] width 103 height 25
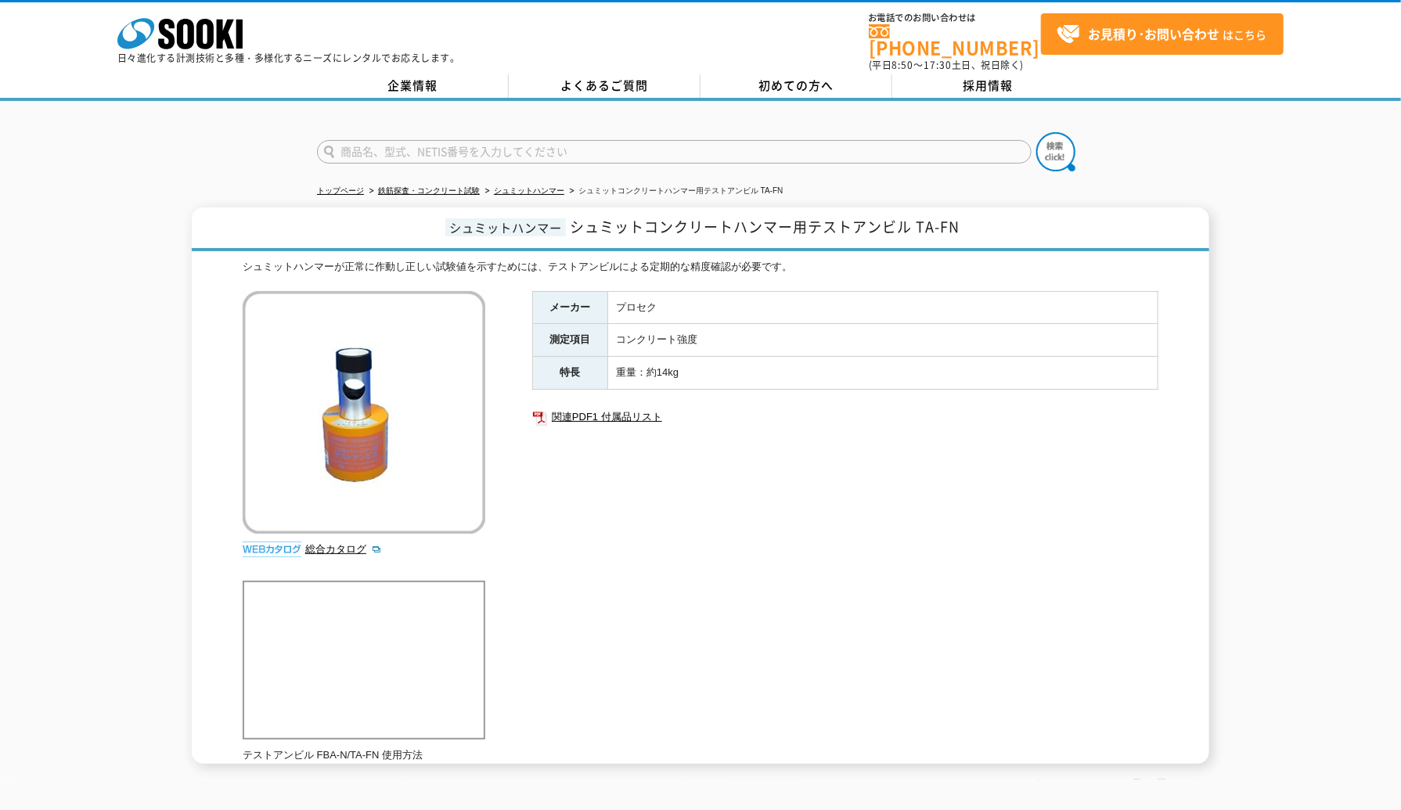
scroll to position [103, 0]
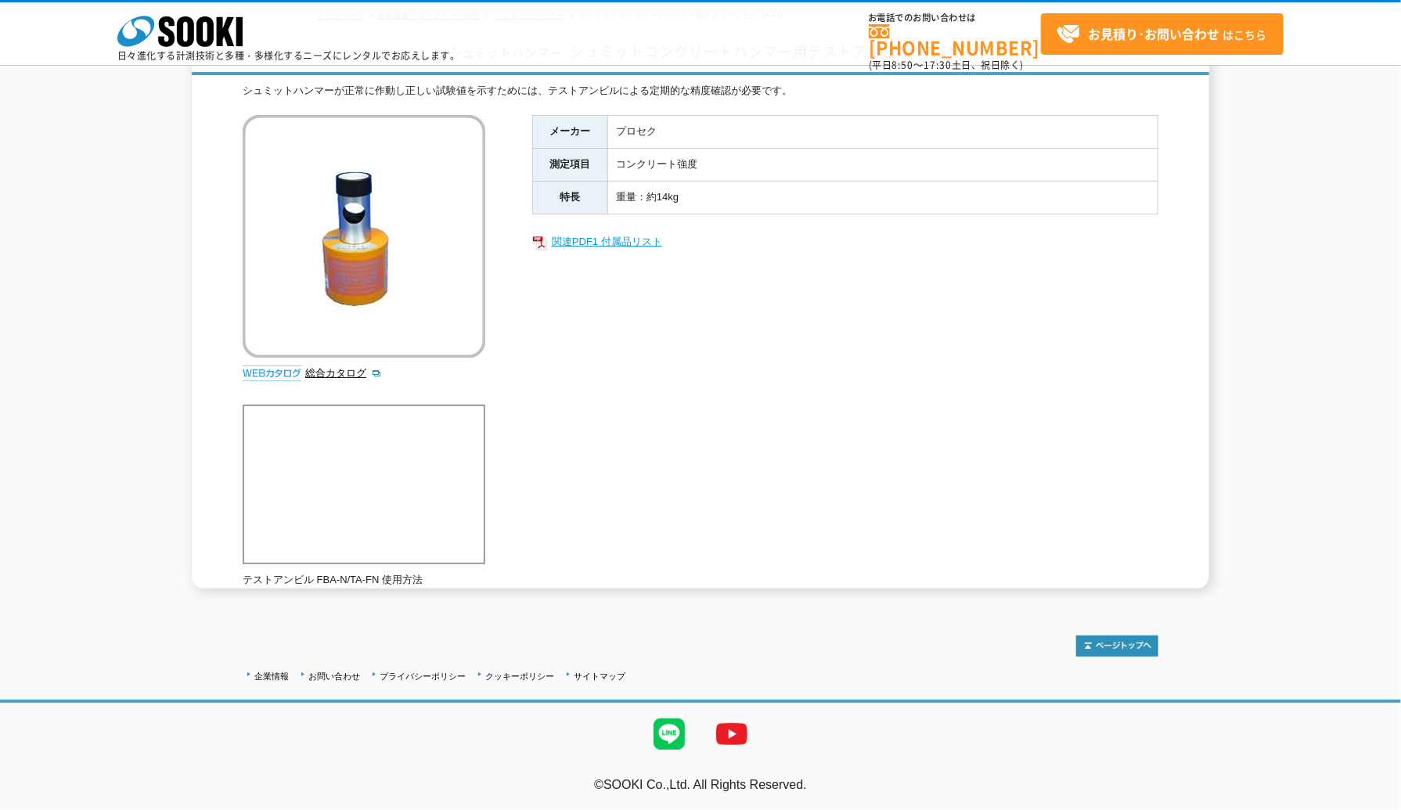
click at [618, 238] on link "関連PDF1 付属品リスト" at bounding box center [845, 242] width 626 height 20
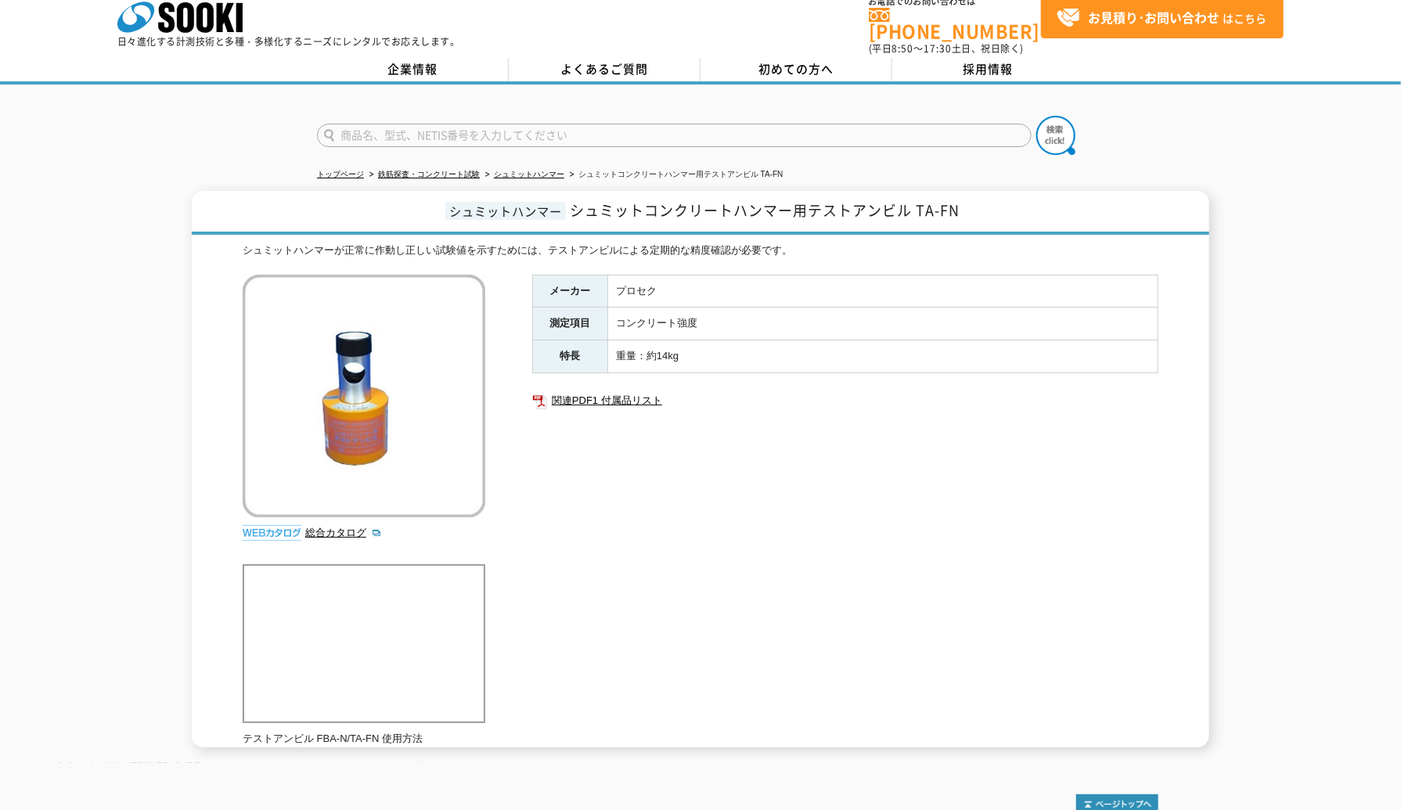
scroll to position [0, 0]
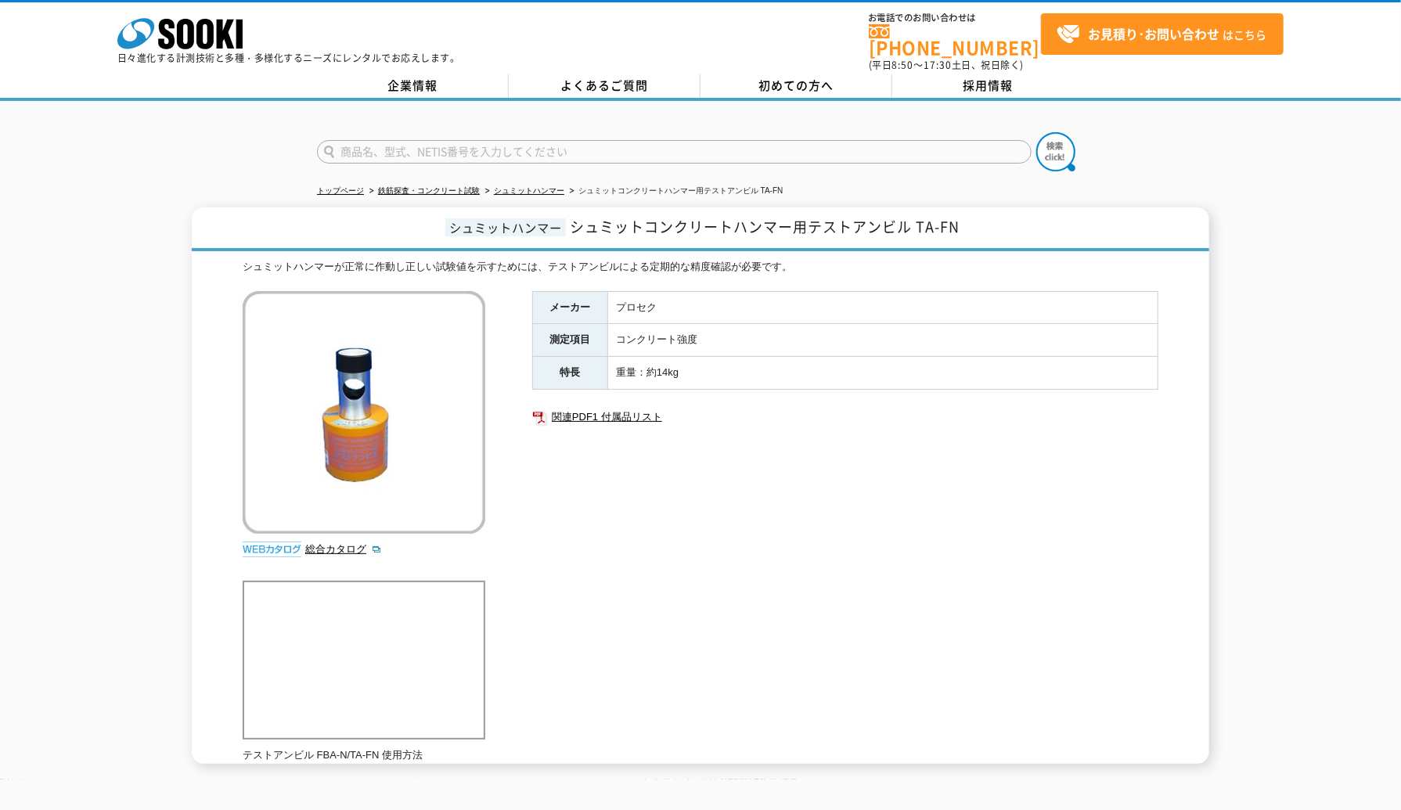
click at [778, 269] on div "シュミットハンマーが正常に作動し正しい試験値を示すためには、テストアンビルによる定期的な精度確認が必要です。 総合カタログ メーカー プロセク 測定項目 コン…" at bounding box center [701, 511] width 916 height 505
click at [514, 186] on link "シュミットハンマー" at bounding box center [529, 190] width 70 height 9
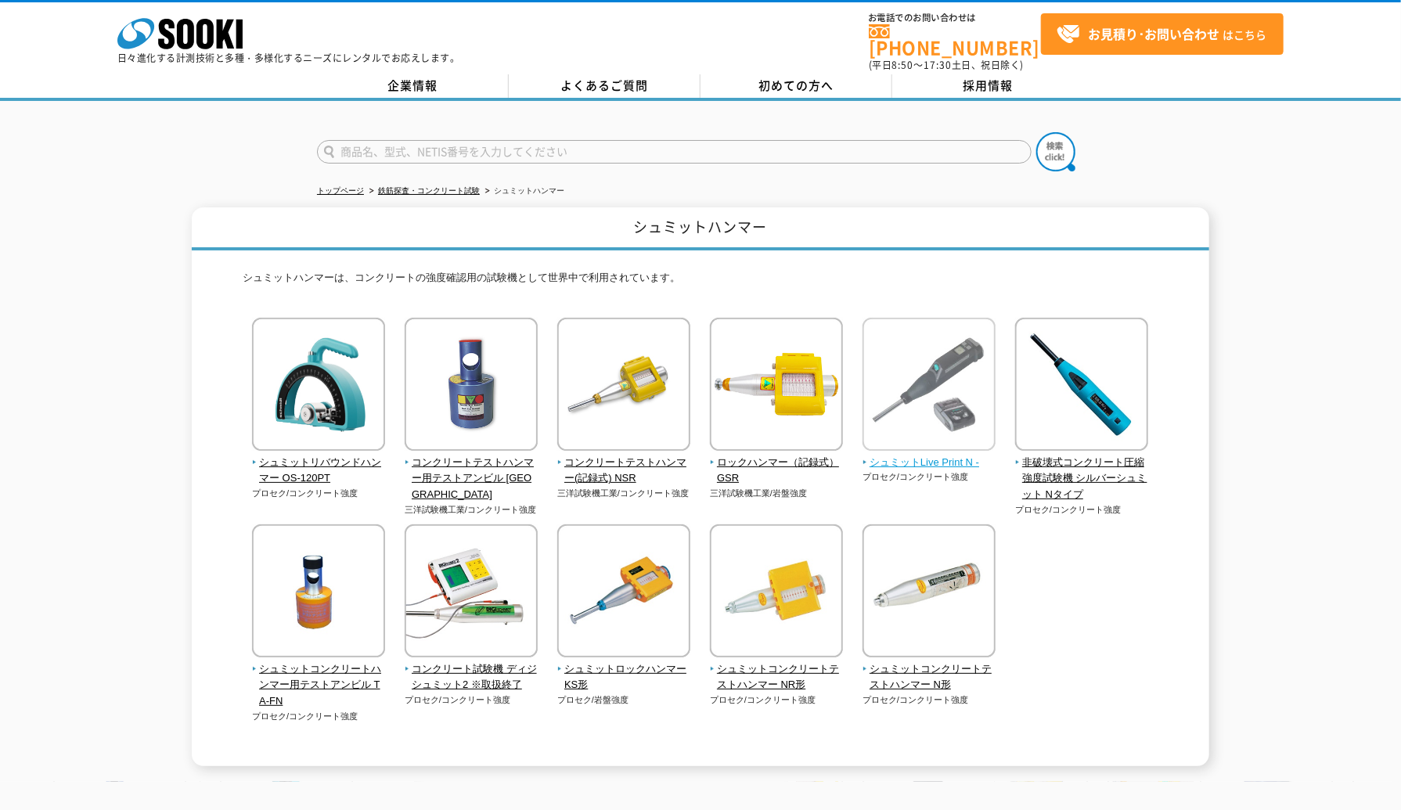
click at [911, 455] on span "シュミットLive Print N -" at bounding box center [930, 463] width 134 height 16
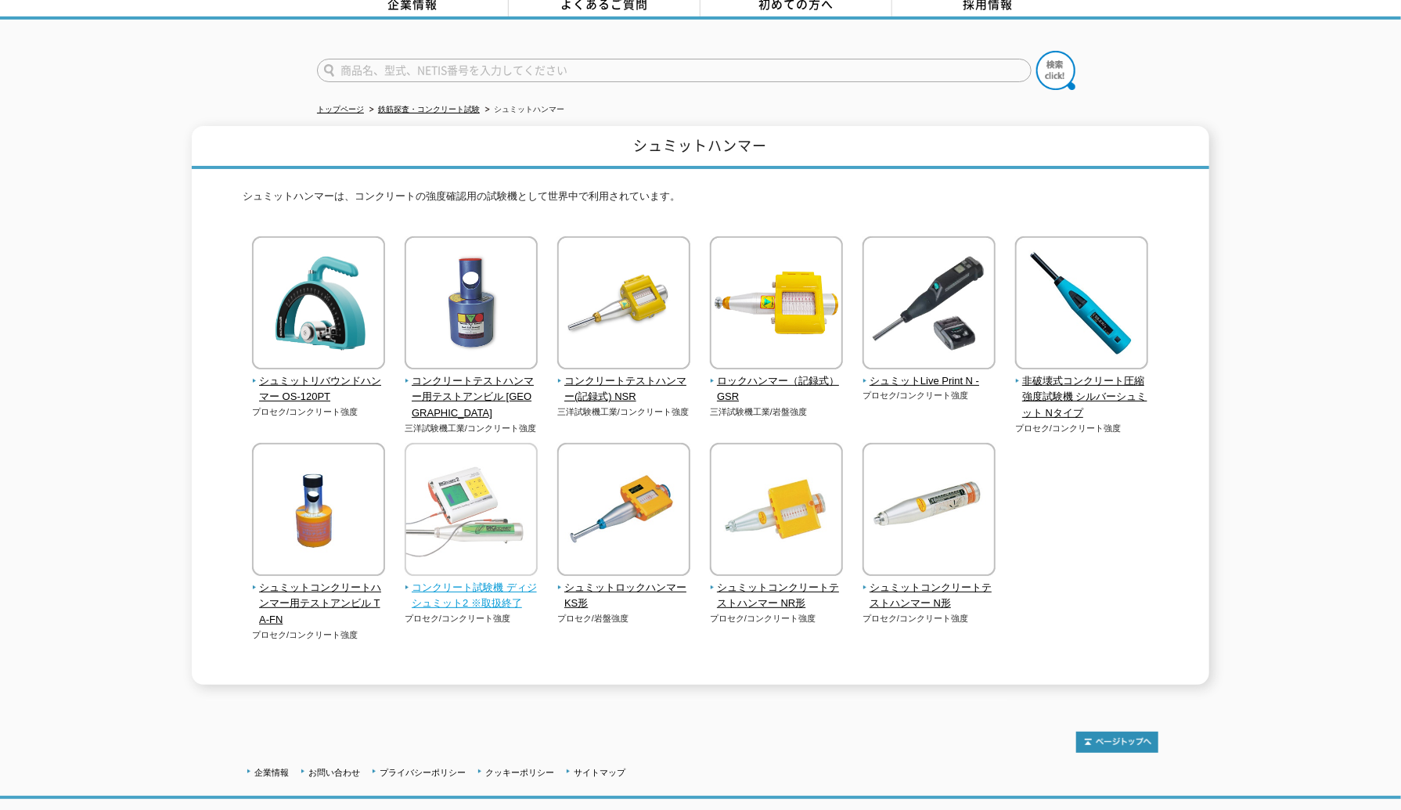
scroll to position [106, 0]
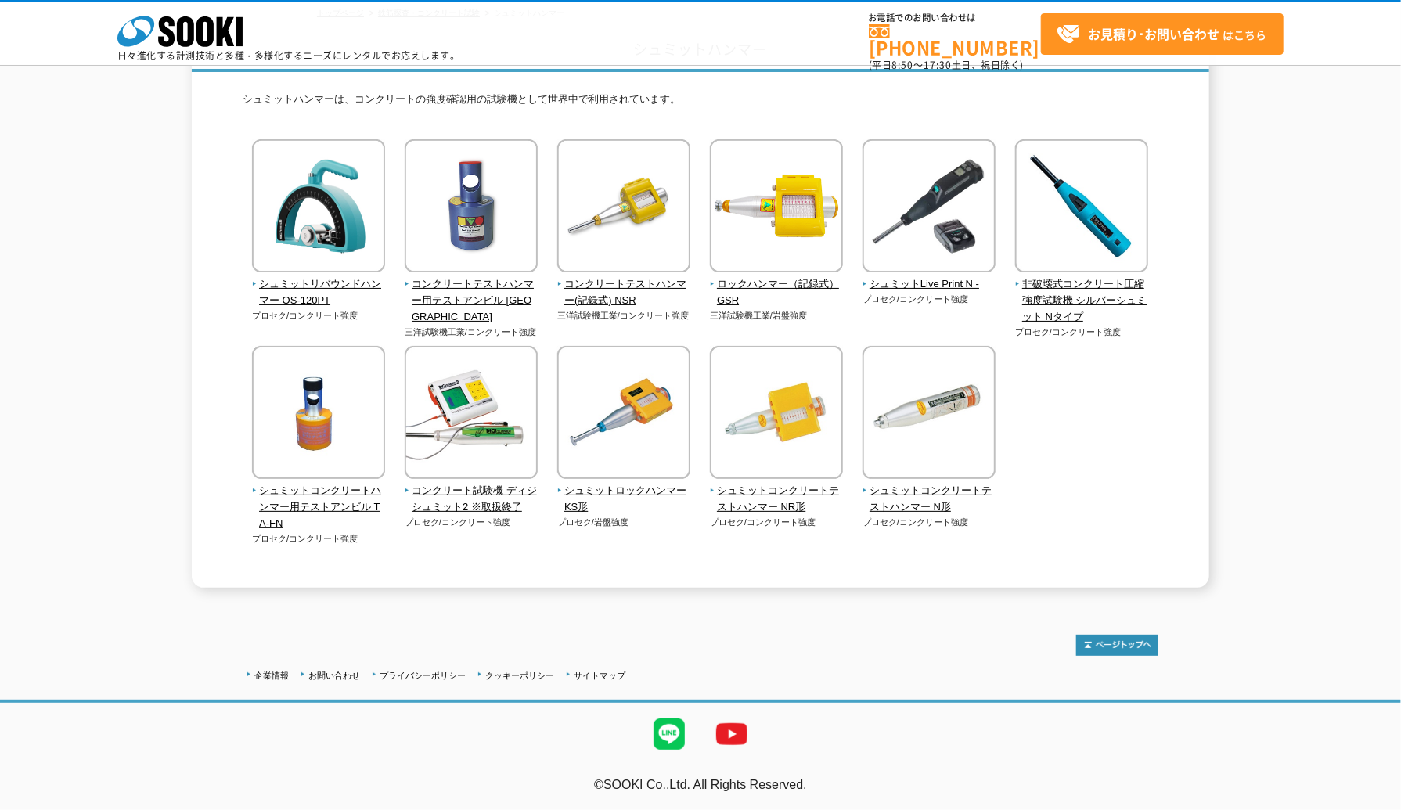
click at [905, 308] on div "シュミットLive Print N - プロセク/コンクリート強度" at bounding box center [930, 238] width 134 height 199
click at [905, 287] on span "シュミットLive Print N -" at bounding box center [930, 284] width 134 height 16
click at [888, 315] on div "シュミットLive Print N - プロセク/コンクリート強度" at bounding box center [930, 238] width 134 height 199
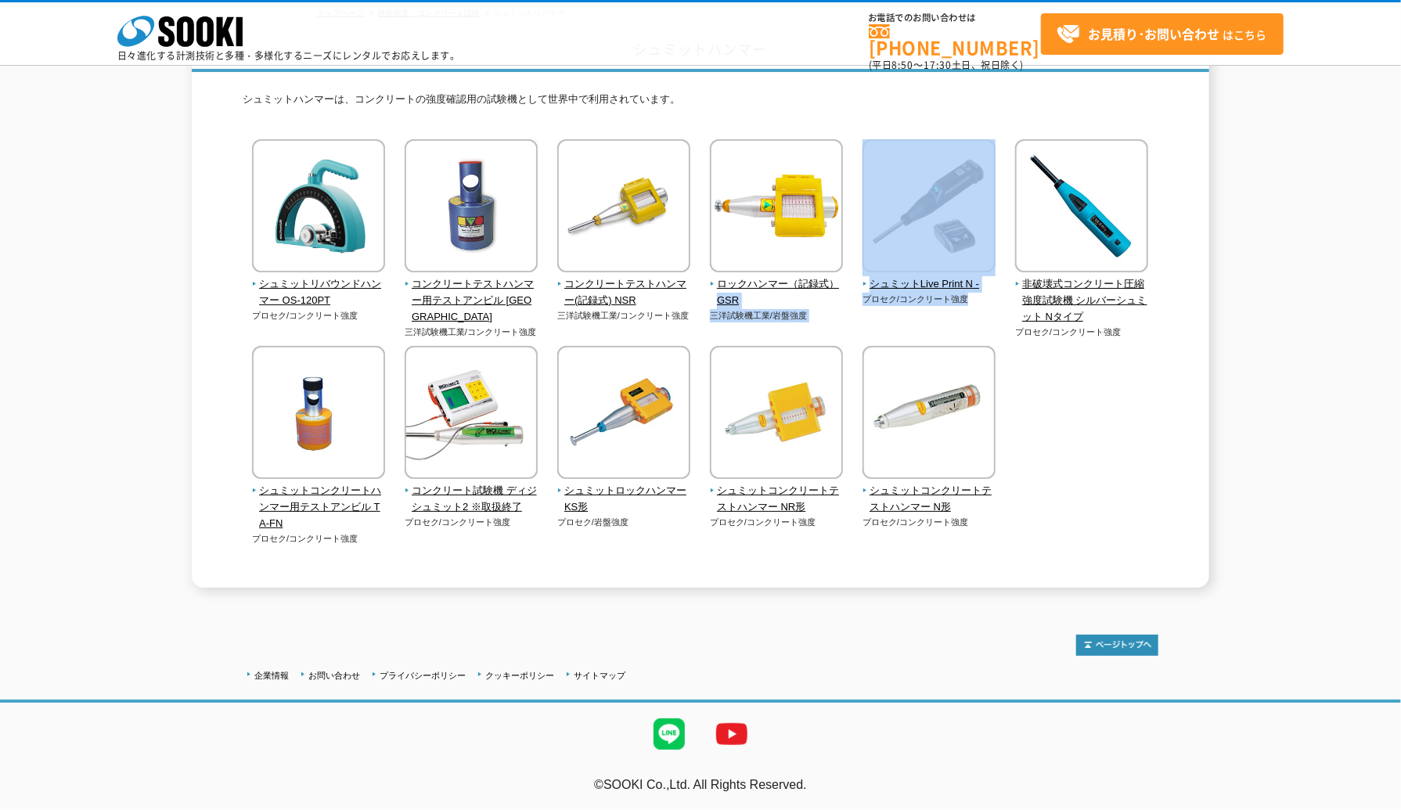
drag, startPoint x: 970, startPoint y: 299, endPoint x: 851, endPoint y: 290, distance: 119.4
click at [851, 290] on div "シュミットリバウンドハンマー OS-120PT プロセク/コンクリート強度" at bounding box center [701, 357] width 916 height 437
click at [842, 306] on span "ロックハンマー（記録式） GSR" at bounding box center [777, 292] width 134 height 33
click at [880, 312] on div "シュミットLive Print N - プロセク/コンクリート強度" at bounding box center [930, 238] width 134 height 199
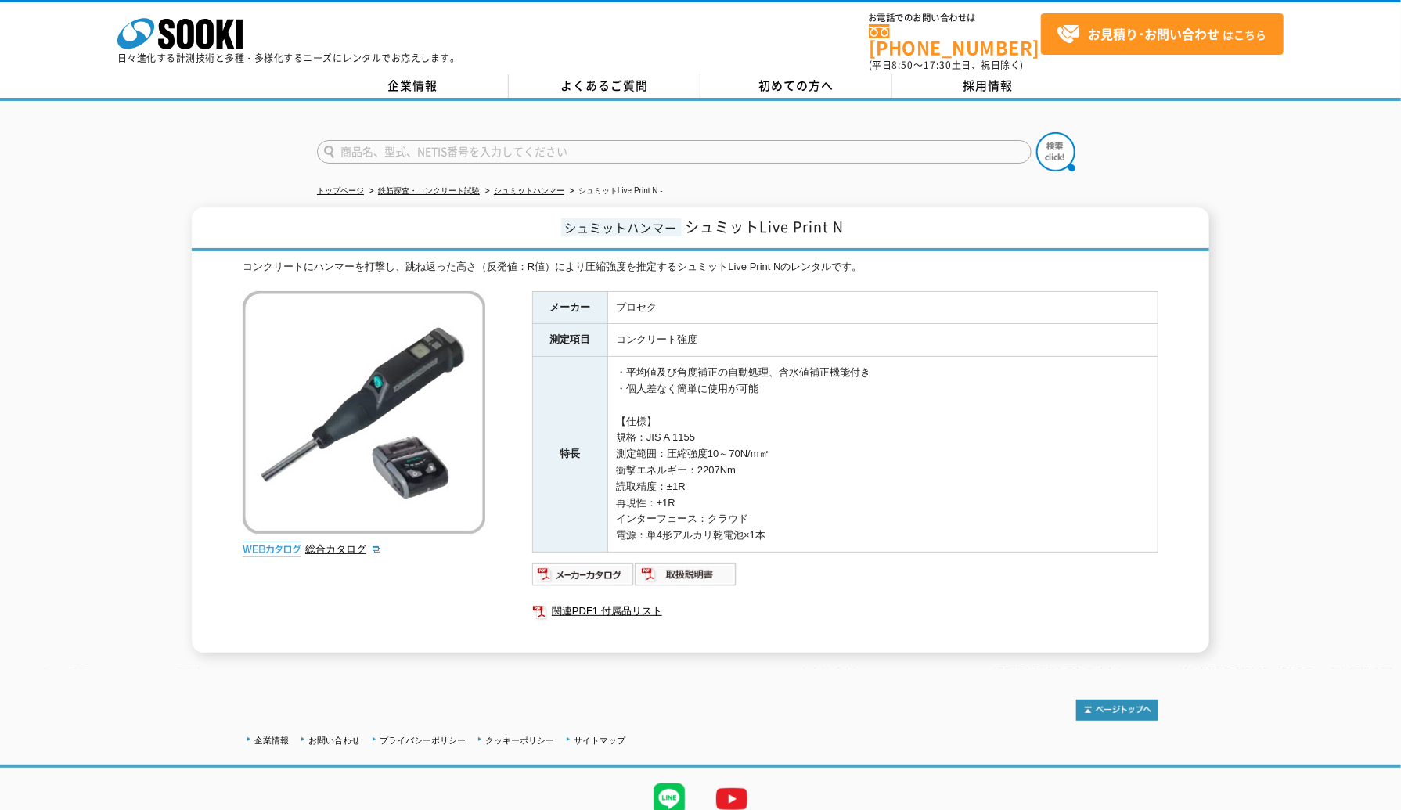
click at [711, 416] on td "・平均値及び角度補正の自動処理、含水値補正機能付き ・個人差なく簡単に使用が可能 【仕様】 規格：JIS A 1155 測定範囲：圧縮強度10～70N/m㎡ …" at bounding box center [883, 455] width 550 height 196
